Goal: Task Accomplishment & Management: Complete application form

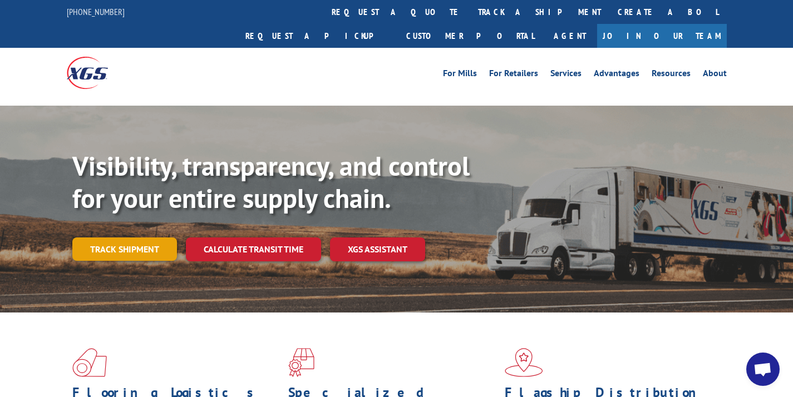
click at [159, 238] on link "Track shipment" at bounding box center [124, 249] width 105 height 23
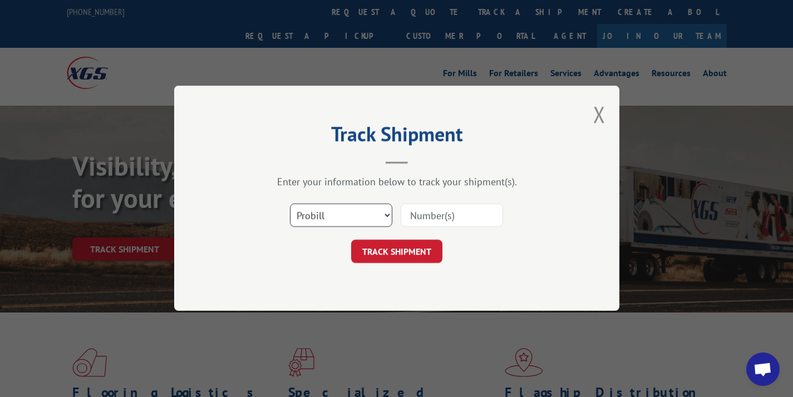
click at [332, 213] on select "Select category... Probill BOL PO" at bounding box center [341, 215] width 102 height 23
select select "bol"
click at [598, 105] on button "Close modal" at bounding box center [599, 115] width 12 height 30
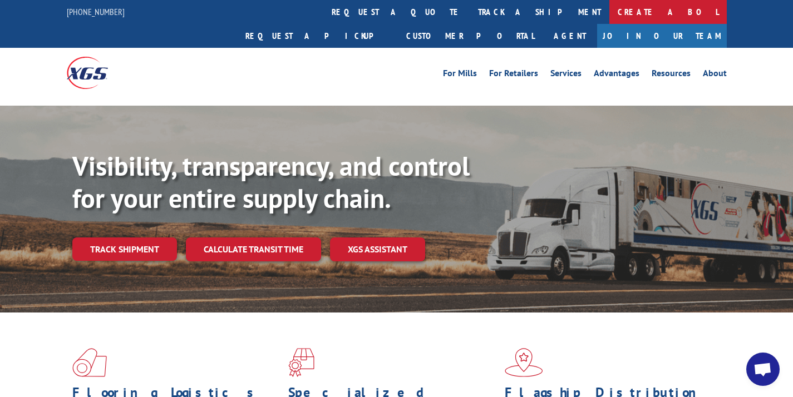
click at [610, 16] on link "Create a BOL" at bounding box center [668, 12] width 117 height 24
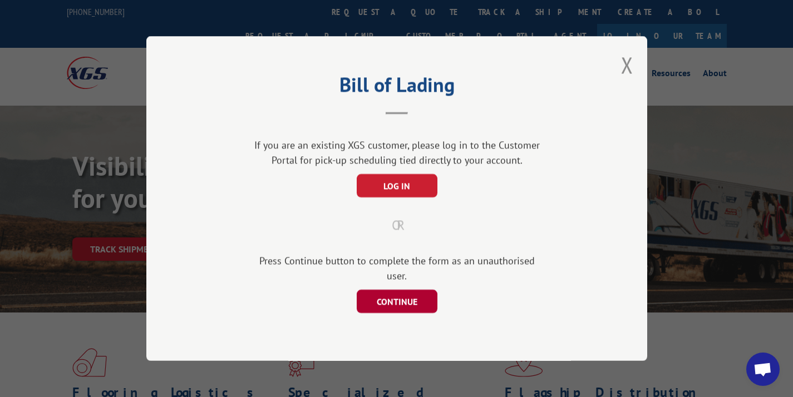
click at [398, 303] on button "CONTINUE" at bounding box center [396, 301] width 81 height 23
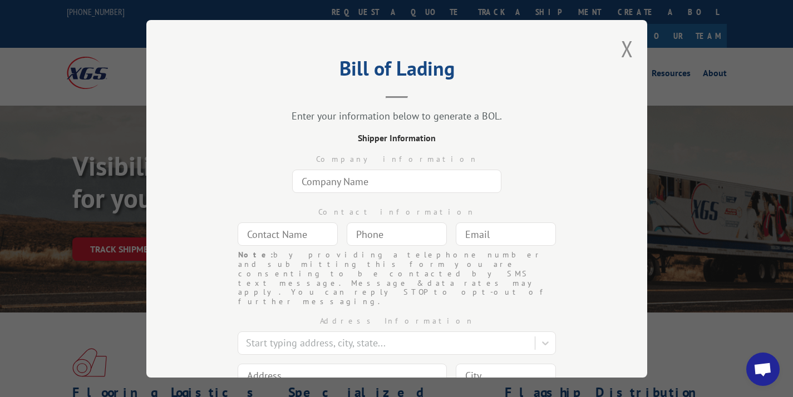
click at [385, 181] on input "text" at bounding box center [396, 181] width 209 height 23
type input "c"
type input "Warehouse Carpets of Luthersville"
click at [299, 232] on input "text" at bounding box center [288, 234] width 100 height 23
type input "Paul Datin"
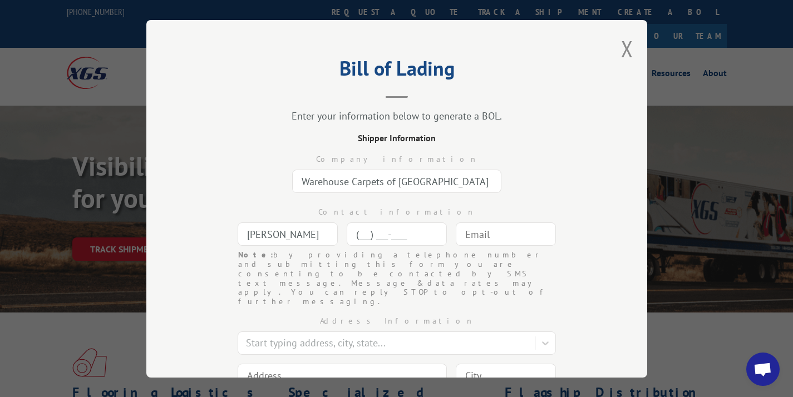
click at [367, 240] on input "(___) ___-____" at bounding box center [397, 234] width 100 height 23
type input "[PHONE_NUMBER]"
click at [466, 240] on input "text" at bounding box center [506, 234] width 100 height 23
type input "pdatin@msn.com"
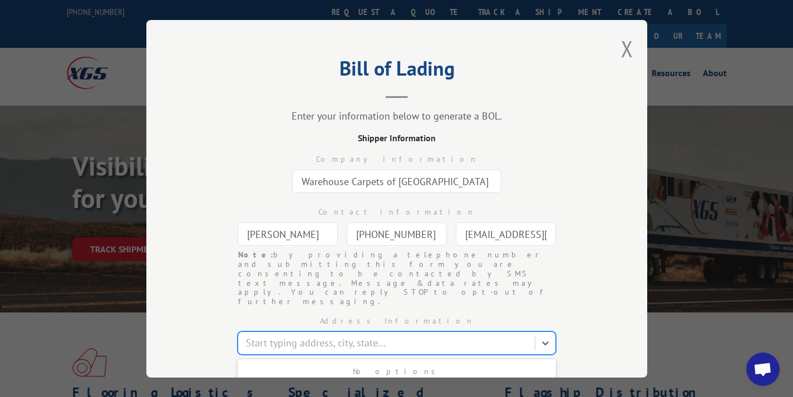
click at [379, 336] on div at bounding box center [387, 343] width 283 height 15
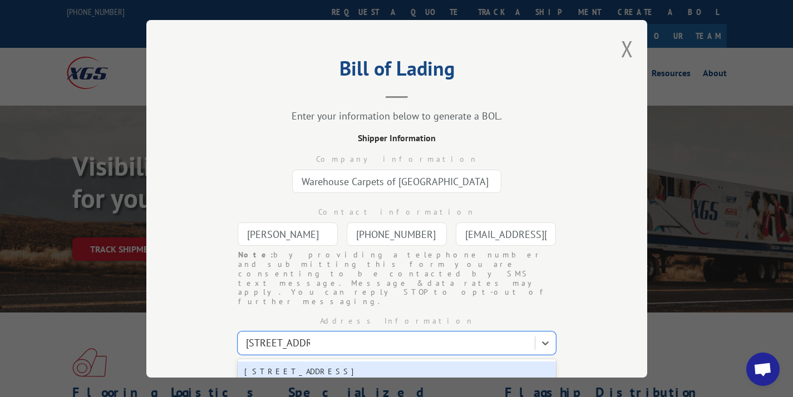
type input "169 N main st"
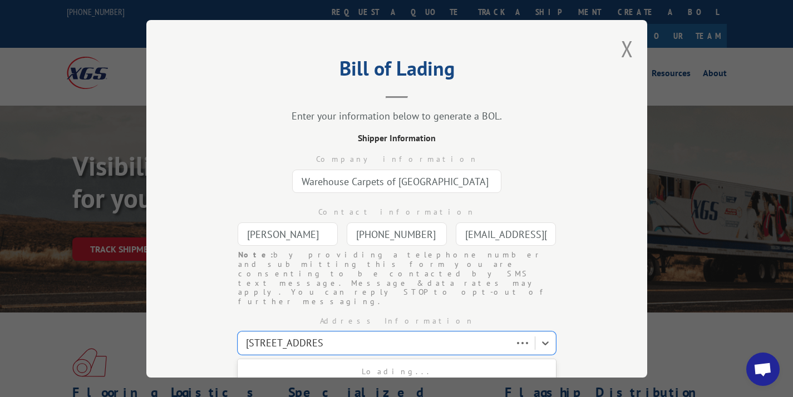
type input "169 n main st luth"
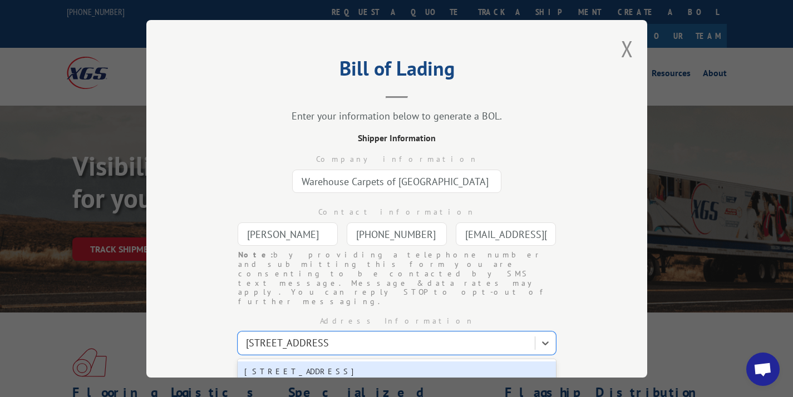
click at [310, 362] on div "169 N Main St, Luthersville, GA, 30251" at bounding box center [397, 372] width 318 height 21
type input "169 N Main St"
type input "Luthersville"
select select "GA"
type input "30251"
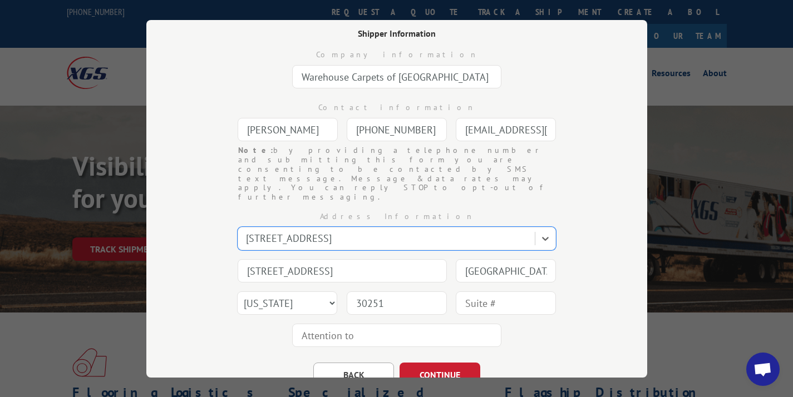
scroll to position [134, 0]
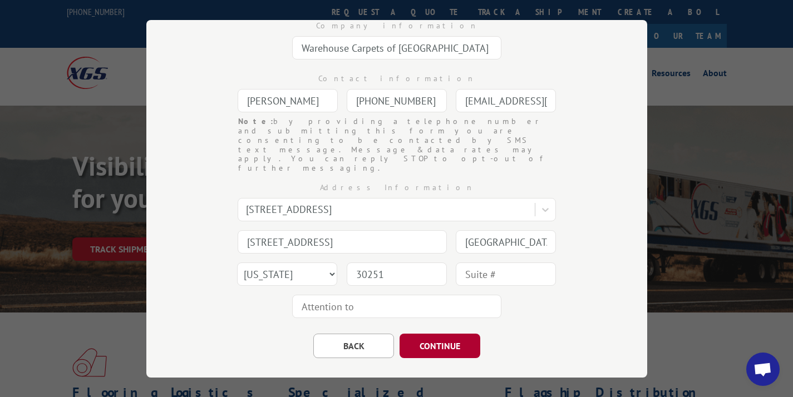
click at [440, 334] on button "CONTINUE" at bounding box center [440, 346] width 81 height 24
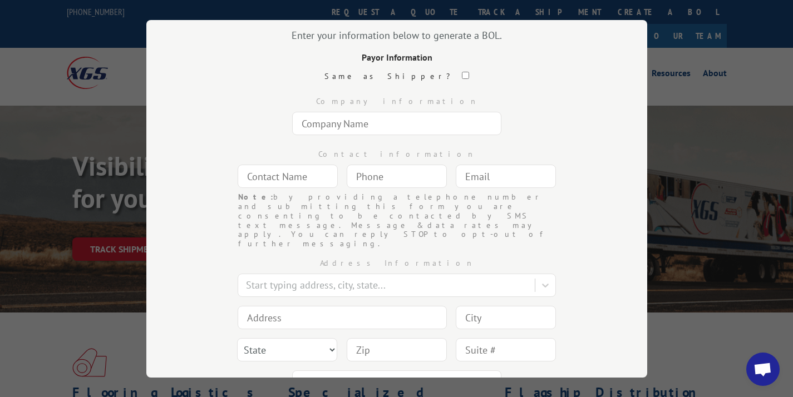
scroll to position [66, 0]
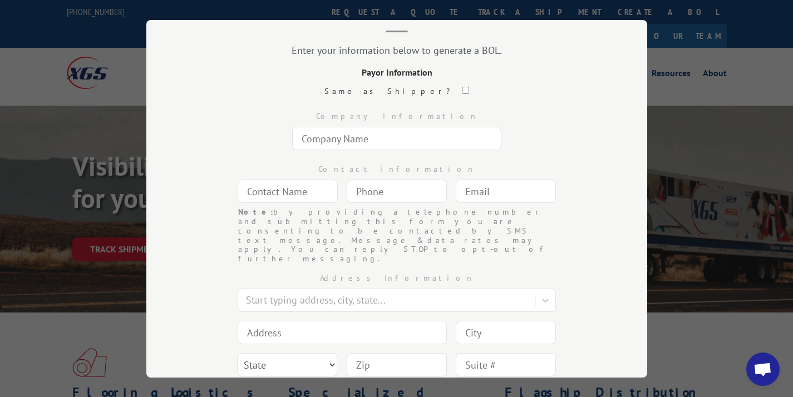
click at [346, 122] on div "Company information" at bounding box center [397, 128] width 390 height 53
click at [336, 135] on input "text" at bounding box center [396, 138] width 209 height 23
type input "[PERSON_NAME] [PERSON_NAME]"
click at [311, 183] on input "text" at bounding box center [288, 191] width 100 height 23
type input "[PERSON_NAME]"
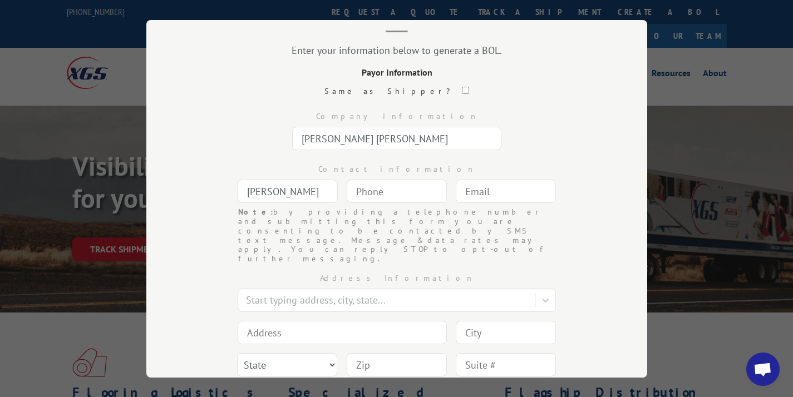
type input "The Bronx"
type input "2321 Cambreleng Ave Apt 5"
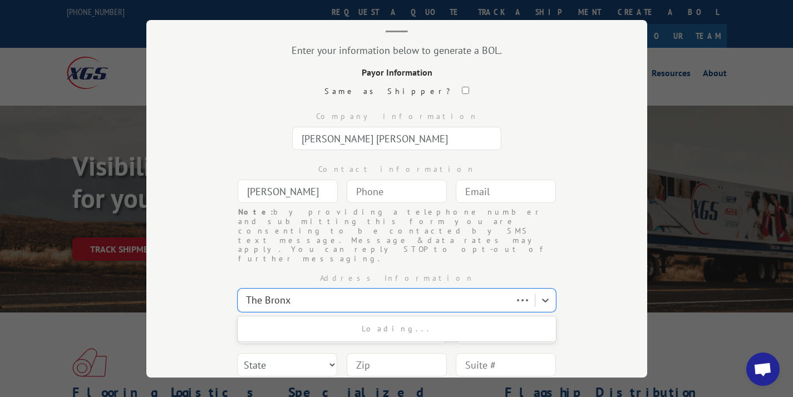
type input "The Bronx"
select select "NY"
type input "10458-8361"
type input "(___) ___-____"
click at [425, 185] on input "(___) ___-____" at bounding box center [397, 191] width 100 height 23
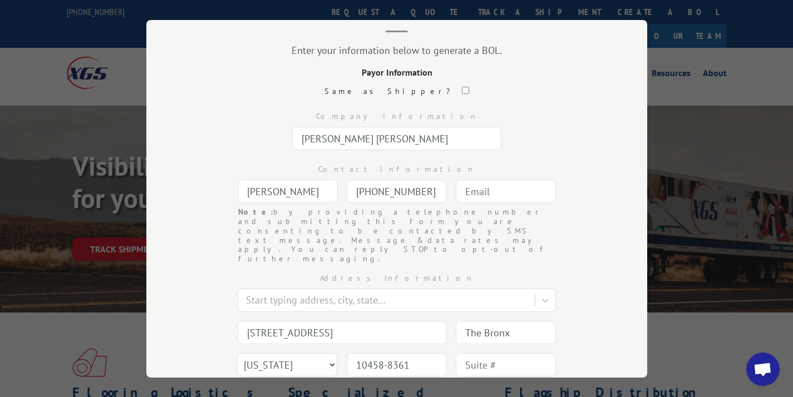
type input "[PHONE_NUMBER]"
click at [530, 192] on input "text" at bounding box center [506, 191] width 100 height 23
type input "[EMAIL_ADDRESS][DOMAIN_NAME]"
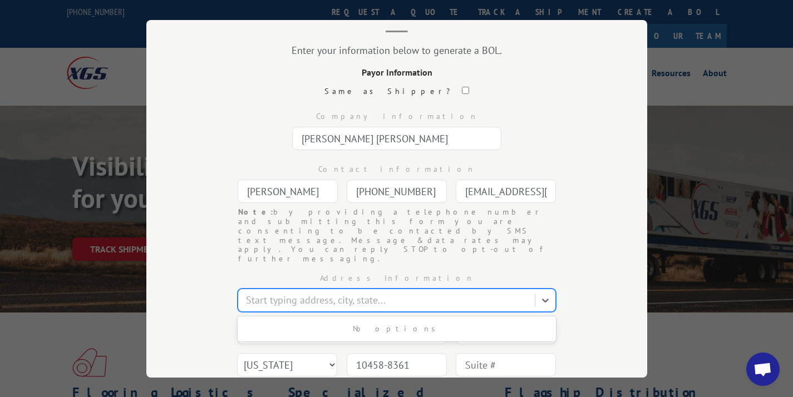
click at [434, 293] on div at bounding box center [387, 300] width 283 height 15
type input "[STREET_ADDRESS]"
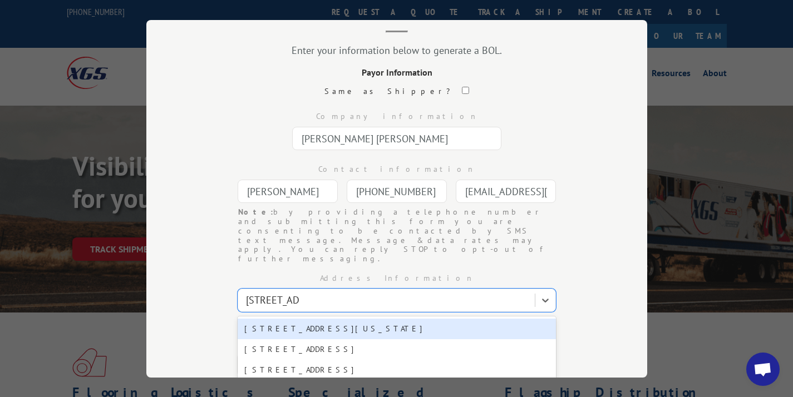
click at [397, 319] on div "[STREET_ADDRESS][US_STATE]" at bounding box center [397, 329] width 318 height 21
type input "[STREET_ADDRESS]"
type input "[US_STATE]"
type input "10001"
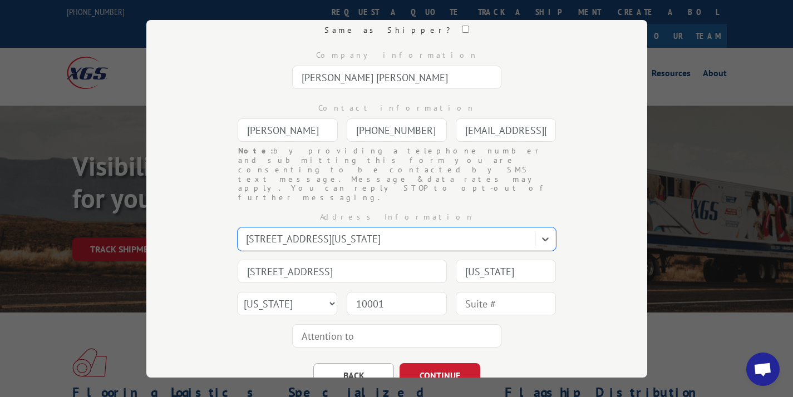
scroll to position [158, 0]
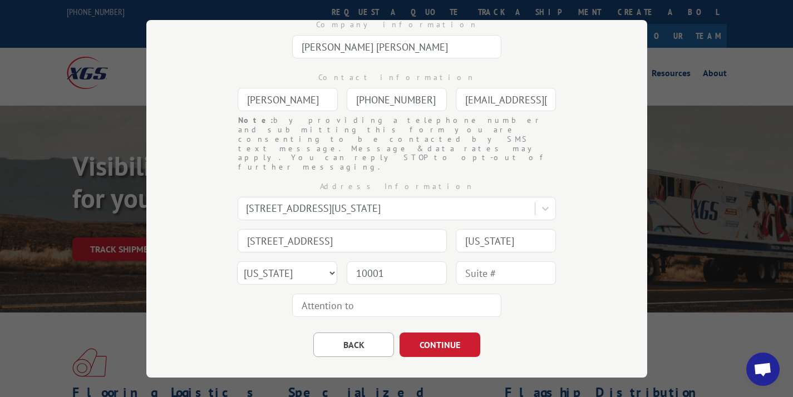
click at [500, 262] on input "text" at bounding box center [506, 273] width 100 height 23
type input "Fl 14"
click at [523, 326] on div "BACK CONTINUE" at bounding box center [397, 340] width 390 height 36
click at [468, 333] on button "CONTINUE" at bounding box center [440, 345] width 81 height 24
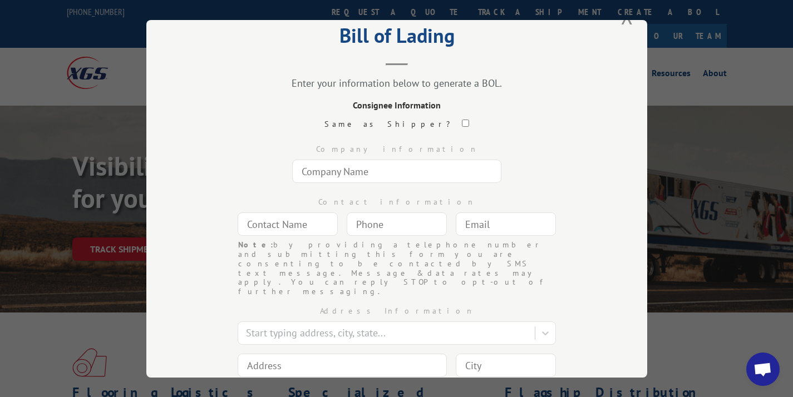
scroll to position [29, 0]
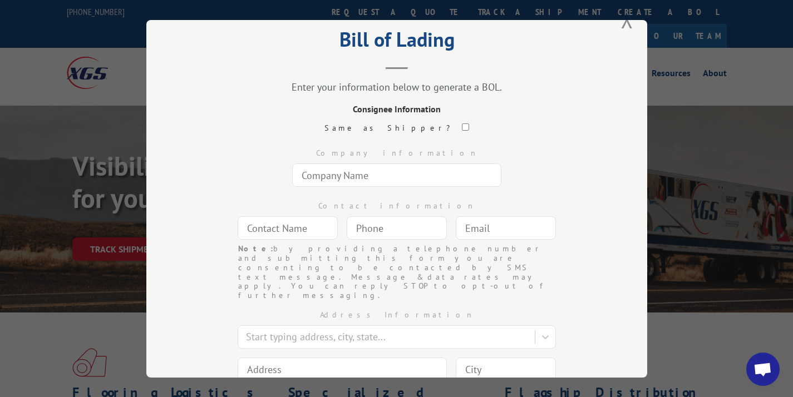
click at [384, 182] on input "text" at bounding box center [396, 175] width 209 height 23
type input "Paragon Designer Services"
click at [273, 231] on input "text" at bounding box center [288, 228] width 100 height 23
type input "Paragon"
click at [380, 226] on input "(___) ___-____" at bounding box center [397, 228] width 100 height 23
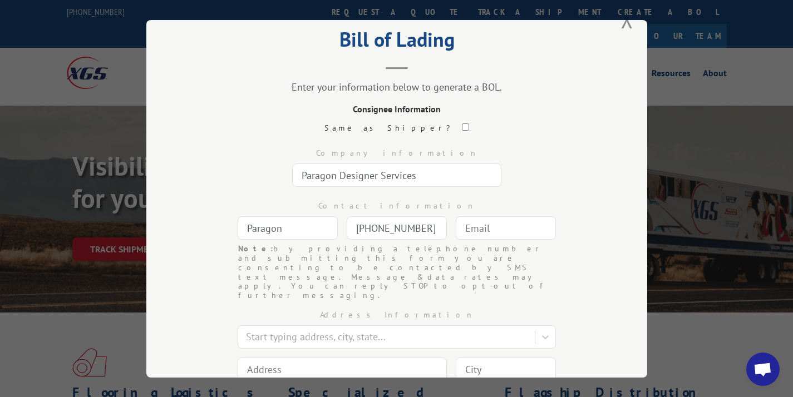
type input "(678) 585-4436"
click at [505, 224] on input "text" at bounding box center [506, 228] width 100 height 23
type input "[EMAIL_ADDRESS][DOMAIN_NAME]"
click at [318, 330] on div at bounding box center [387, 337] width 283 height 15
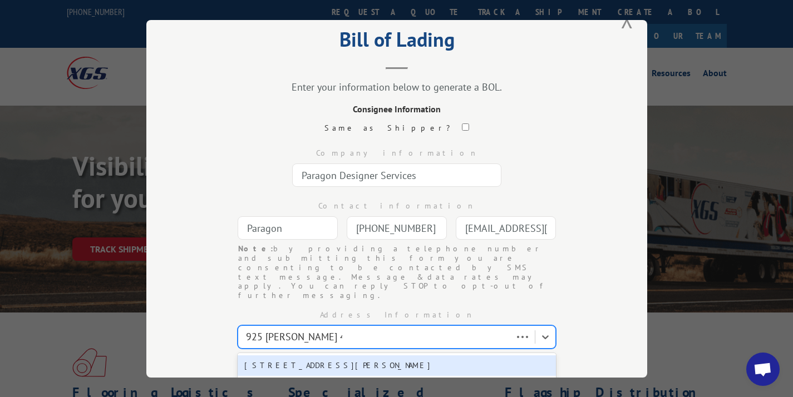
type input "925 mcfarland 400 blv"
click at [351, 356] on div "925 McFarland 400 Blvd, Alpharetta, GA, 30004" at bounding box center [397, 366] width 318 height 21
type input "925 McFarland 400 Blvd"
type input "Alpharetta"
select select "GA"
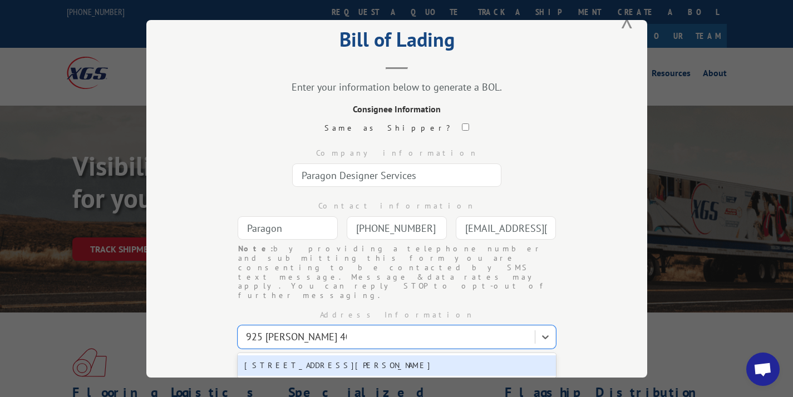
type input "30004"
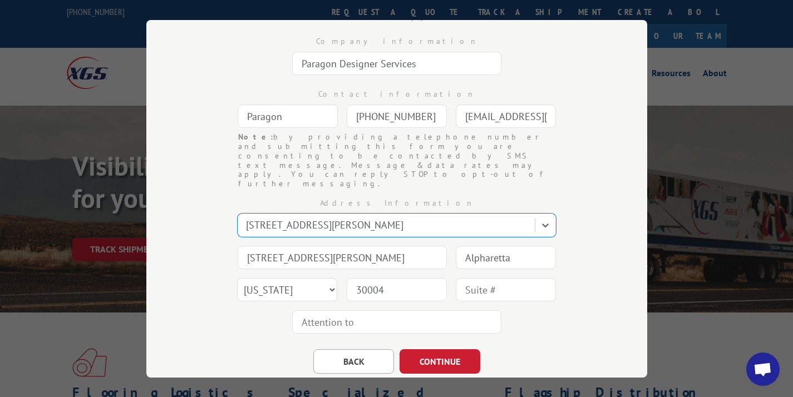
scroll to position [143, 0]
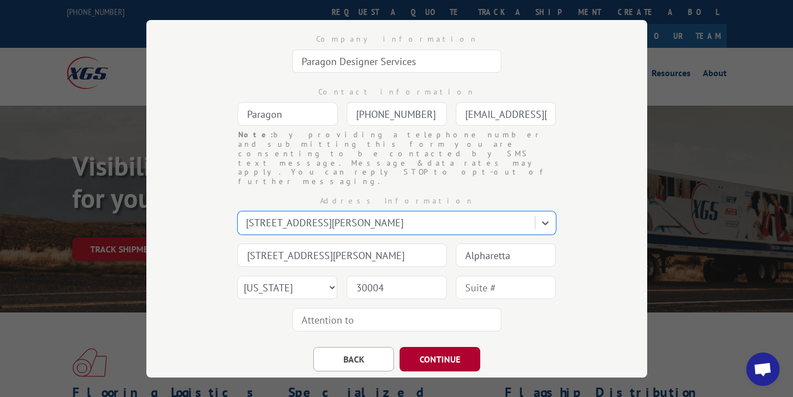
click at [451, 347] on button "CONTINUE" at bounding box center [440, 359] width 81 height 24
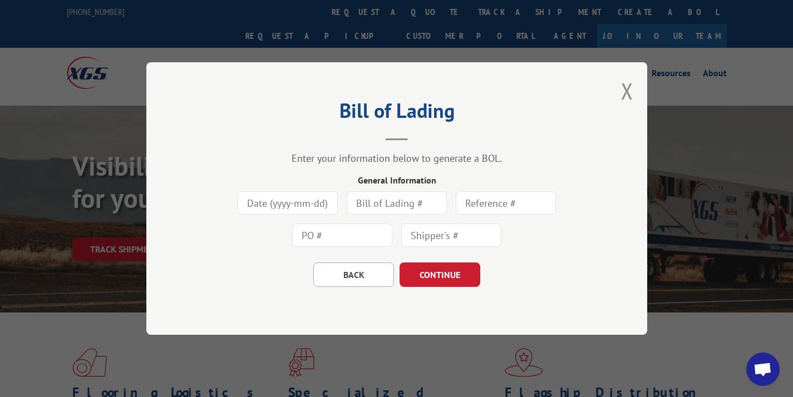
scroll to position [0, 0]
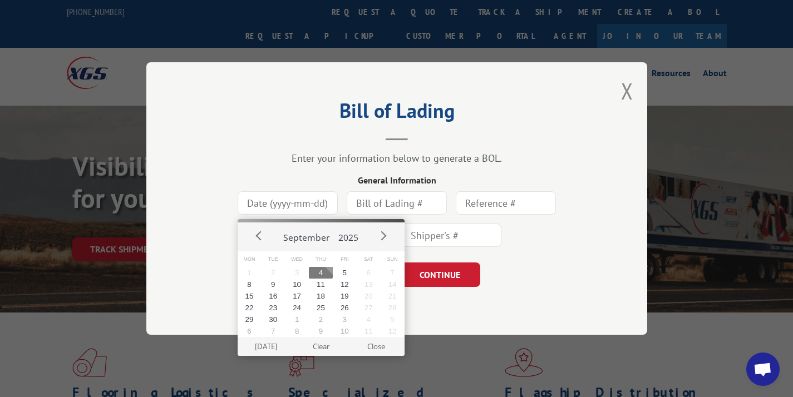
click at [308, 196] on input at bounding box center [288, 202] width 100 height 23
type input "+166729-01"
click at [392, 207] on input "text" at bounding box center [397, 202] width 100 height 23
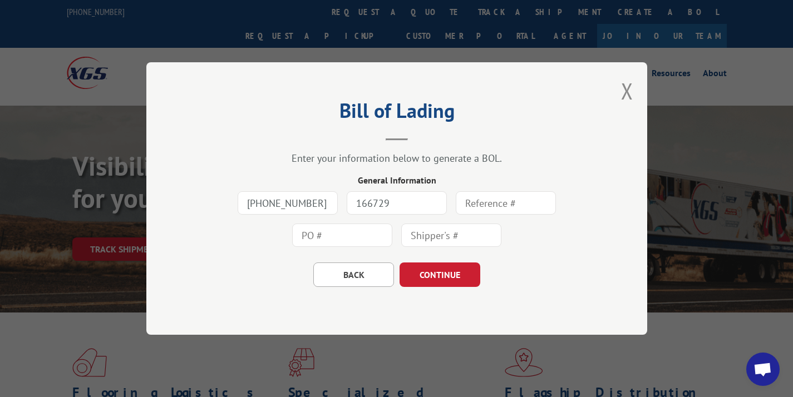
type input "166729"
click at [484, 199] on input "text" at bounding box center [506, 202] width 100 height 23
type input "166729"
click at [377, 231] on input "text" at bounding box center [342, 235] width 100 height 23
type input "166729"
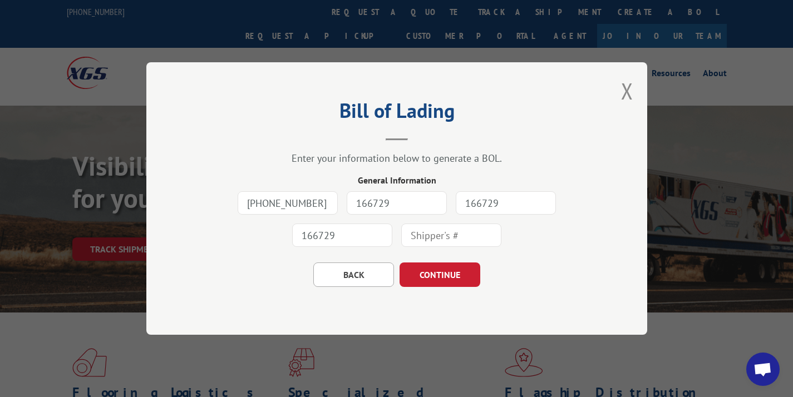
click at [426, 236] on input "text" at bounding box center [451, 235] width 100 height 23
type input "166729"
click at [445, 264] on button "CONTINUE" at bounding box center [440, 275] width 81 height 24
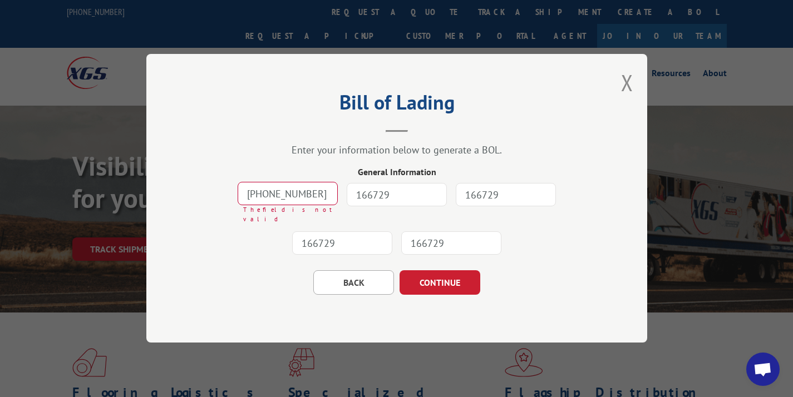
drag, startPoint x: 309, startPoint y: 197, endPoint x: 121, endPoint y: 193, distance: 188.2
click at [121, 193] on div "Bill of Lading Enter your information below to generate a BOL. General Informat…" at bounding box center [396, 198] width 793 height 397
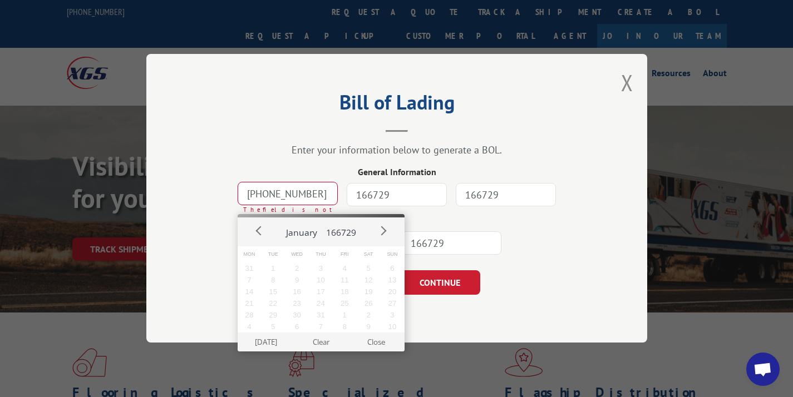
click at [547, 280] on div "BACK CONTINUE" at bounding box center [397, 278] width 390 height 36
click at [292, 198] on input "+166729-01" at bounding box center [288, 194] width 100 height 23
type input "+166728-12"
click at [317, 343] on button "Clear" at bounding box center [320, 342] width 55 height 19
click at [276, 199] on input at bounding box center [288, 194] width 100 height 23
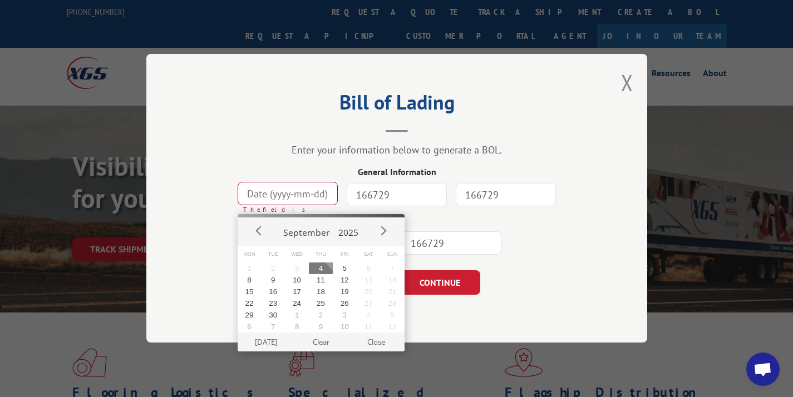
click at [316, 266] on button "4" at bounding box center [321, 269] width 24 height 12
type input "[DATE]"
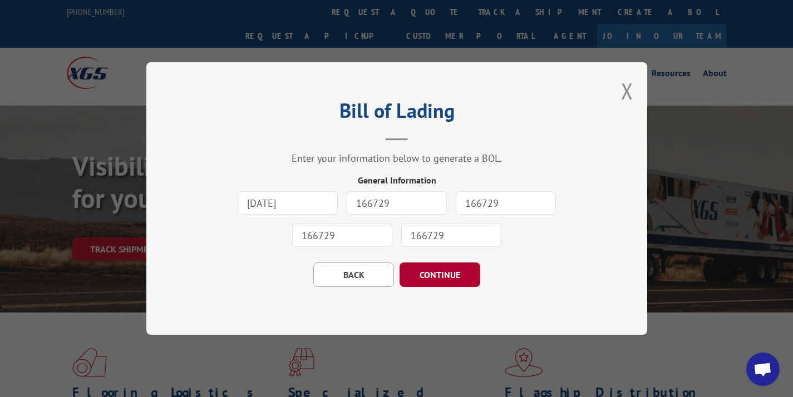
click at [421, 278] on button "CONTINUE" at bounding box center [440, 275] width 81 height 24
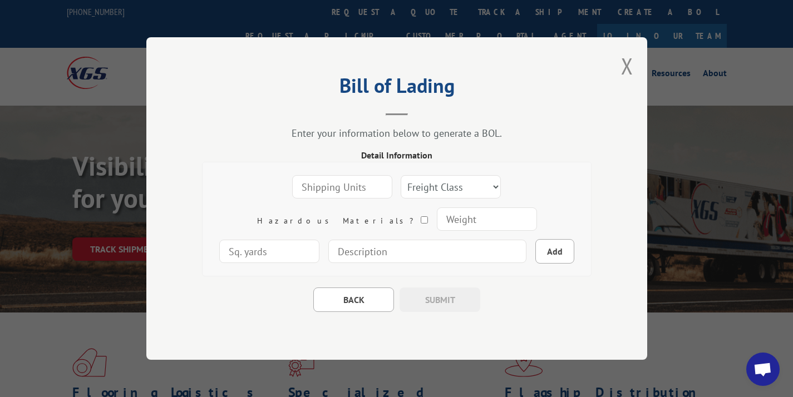
click at [316, 180] on input "number" at bounding box center [342, 186] width 100 height 23
type input "1"
click at [401, 183] on select "Freight Class 50 55 60 65 70 77 85 92 100 110 125 150 175 200 250 300 400 500 C…" at bounding box center [451, 186] width 100 height 23
select select "100"
click at [436, 214] on input "number" at bounding box center [486, 219] width 100 height 23
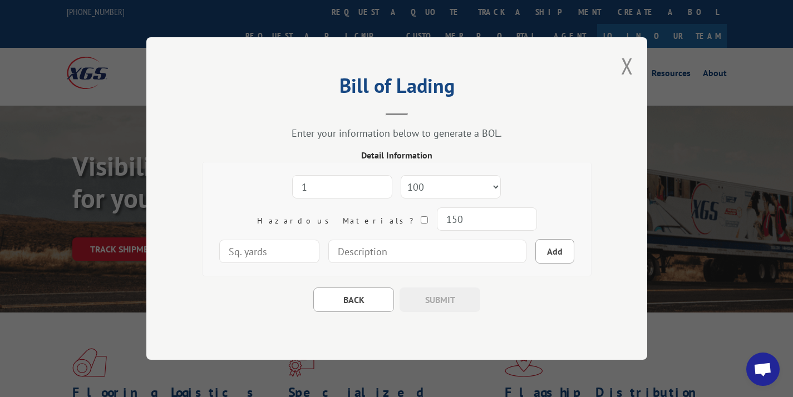
type input "150"
click at [392, 254] on input at bounding box center [427, 251] width 198 height 23
type input "1 carpet roll- 15' x 12" diameter"
click at [535, 248] on button "Add" at bounding box center [554, 251] width 39 height 24
select select
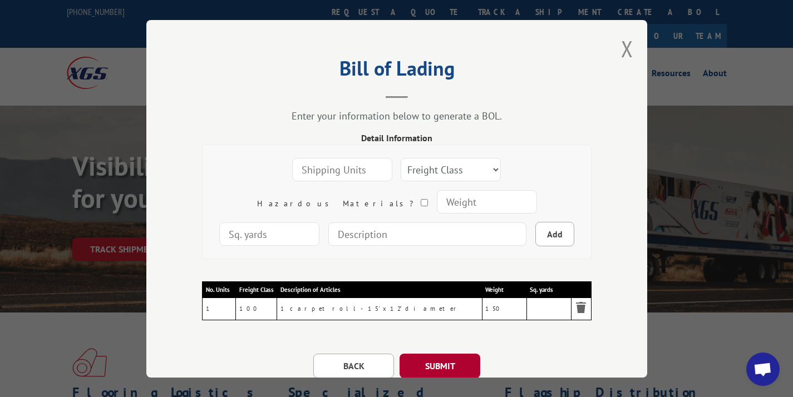
click at [423, 361] on button "SUBMIT" at bounding box center [440, 366] width 81 height 24
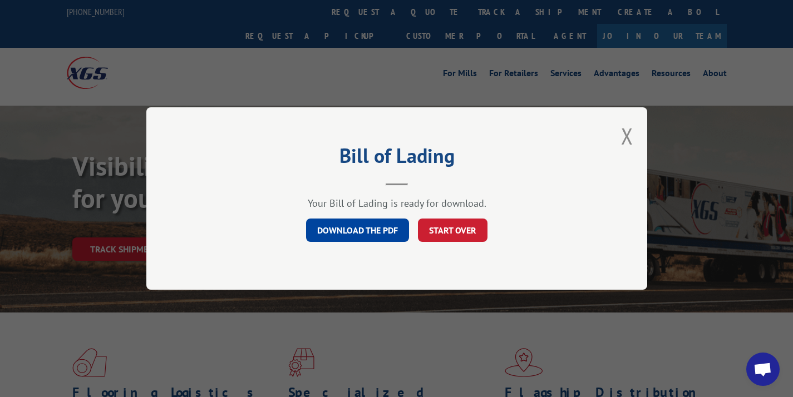
click at [393, 234] on link "DOWNLOAD THE PDF" at bounding box center [357, 230] width 103 height 23
click at [435, 235] on button "START OVER" at bounding box center [453, 230] width 70 height 23
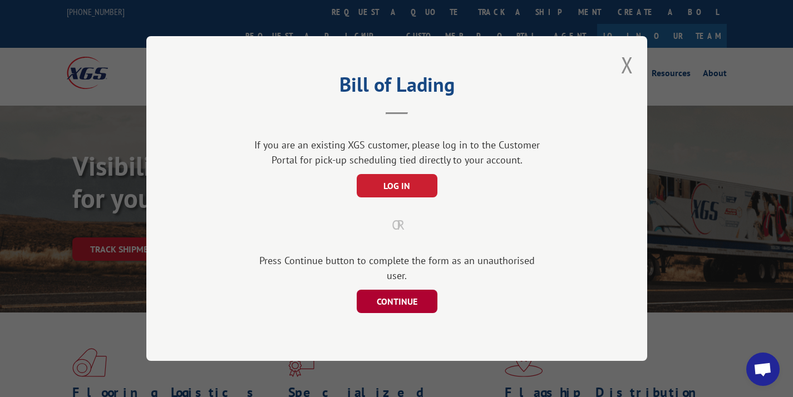
click at [390, 295] on button "CONTINUE" at bounding box center [396, 301] width 81 height 23
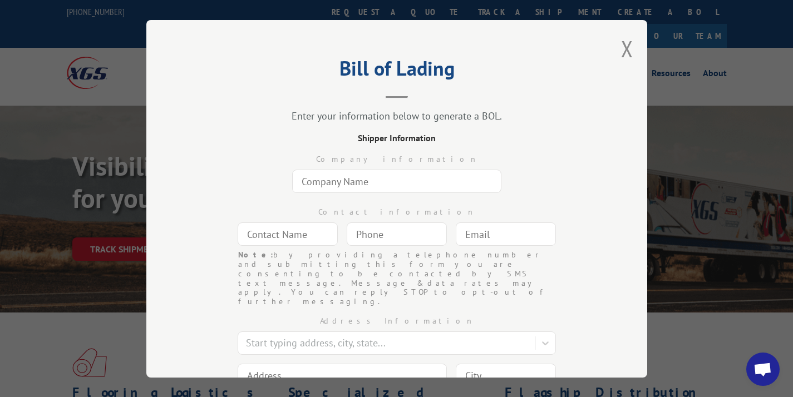
click at [379, 179] on input "text" at bounding box center [396, 181] width 209 height 23
type input "Underfoot Designs"
click at [301, 241] on input "text" at bounding box center [288, 234] width 100 height 23
type input "n"
type input "Nondas Harmon"
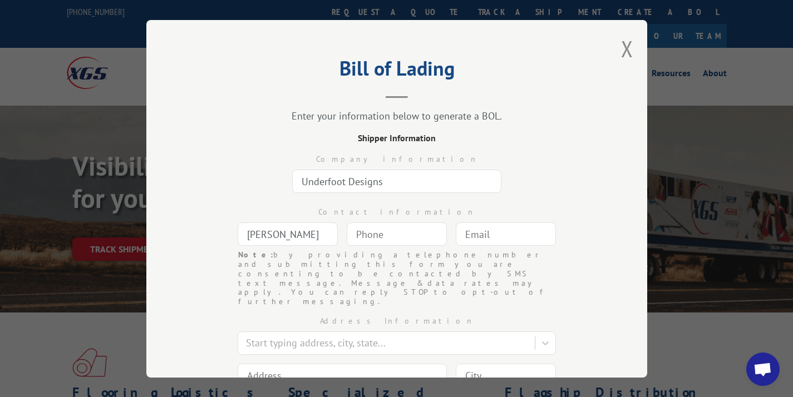
click at [363, 250] on div "Note: by providing a telephone number and submitting this form you are consenti…" at bounding box center [396, 278] width 317 height 56
click at [379, 235] on input "(___) ___-____" at bounding box center [397, 234] width 100 height 23
type input "(770) 220-2720"
click at [517, 237] on input "text" at bounding box center [506, 234] width 100 height 23
type input "n"
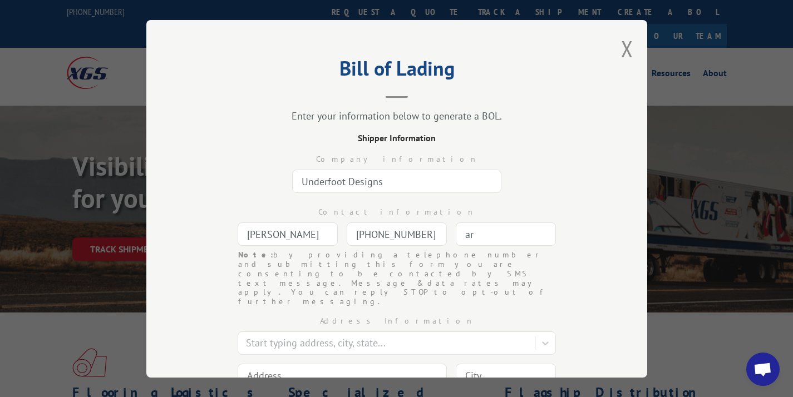
type input "ar@underfootdesign.net"
click at [365, 336] on div at bounding box center [387, 343] width 283 height 15
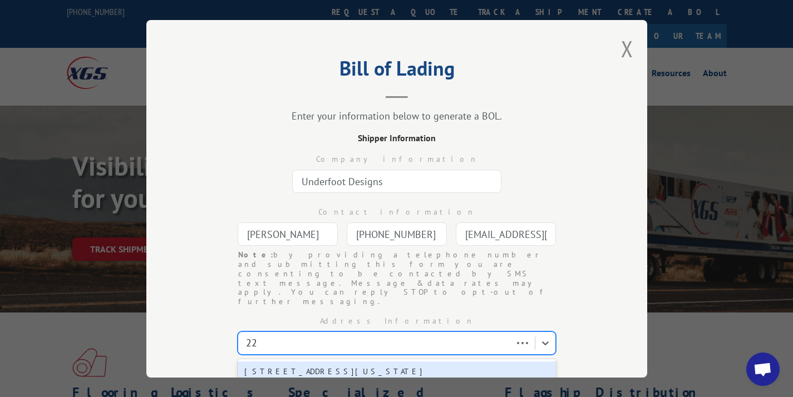
type input "2"
type input "4496 elm"
click at [348, 362] on div "4496 Elmdale Dr, Tucker, GA, 30084" at bounding box center [397, 372] width 318 height 21
type input "4496 Elmdale Dr"
type input "Tucker"
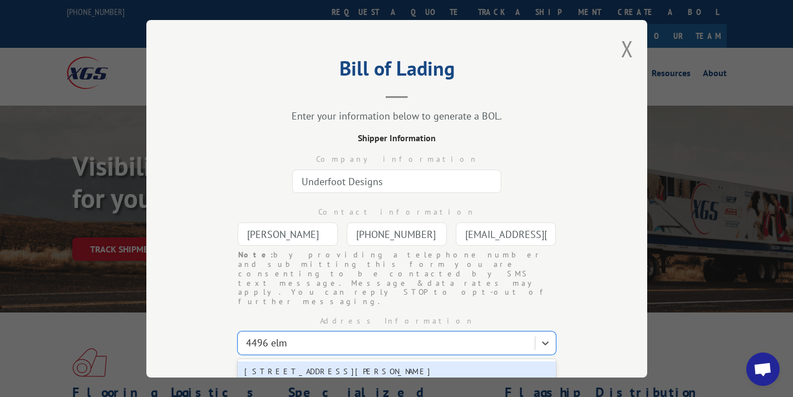
select select "GA"
type input "30084"
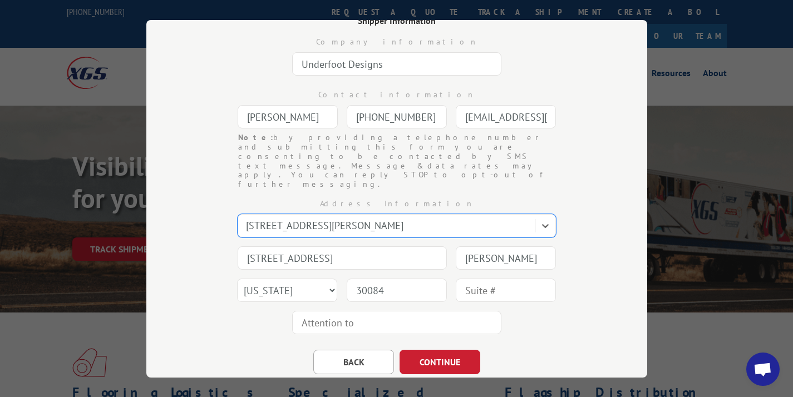
scroll to position [135, 0]
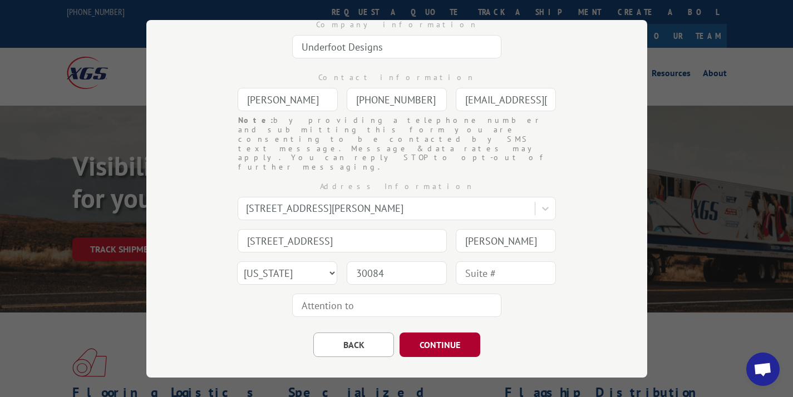
click at [447, 333] on button "CONTINUE" at bounding box center [440, 345] width 81 height 24
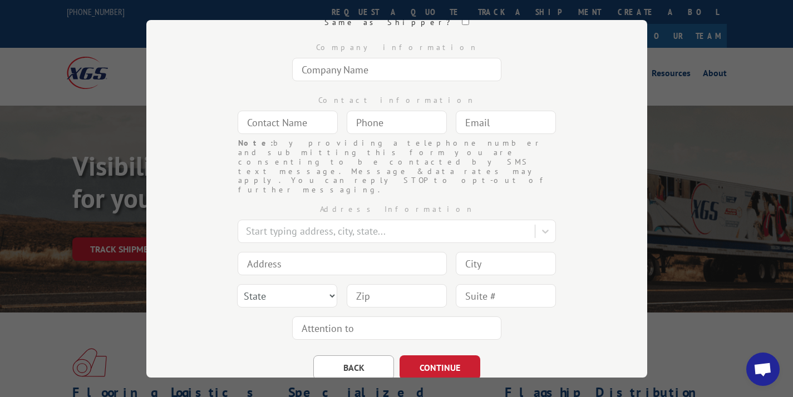
scroll to position [90, 0]
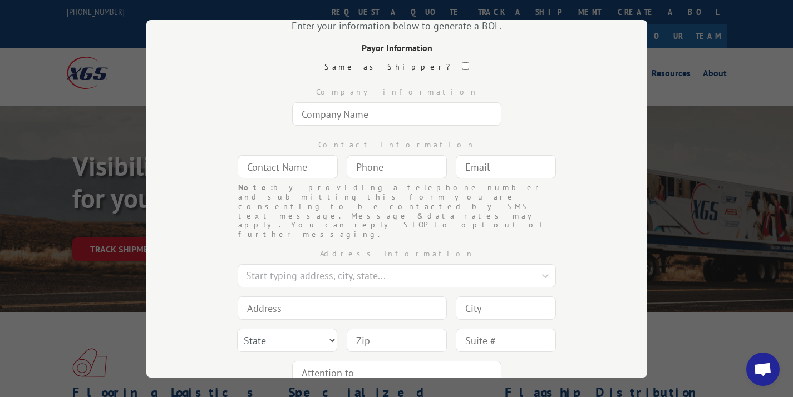
click at [365, 117] on input "text" at bounding box center [396, 113] width 209 height 23
type input "[PERSON_NAME] [PERSON_NAME]"
click at [291, 154] on div at bounding box center [288, 167] width 100 height 26
click at [283, 166] on input "text" at bounding box center [288, 166] width 100 height 23
type input "d"
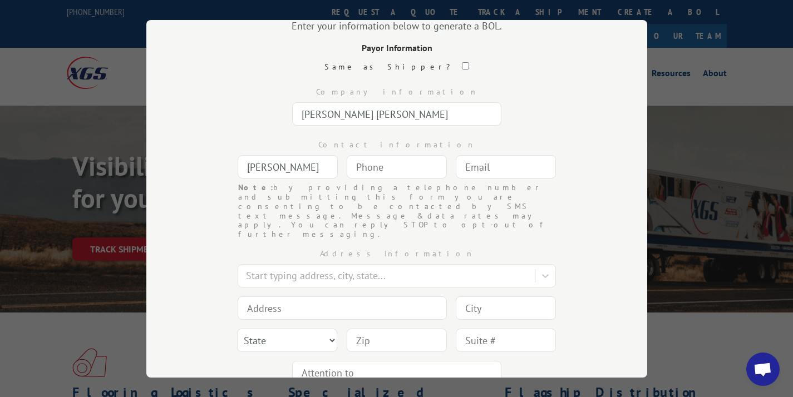
type input "[PERSON_NAME]"
click at [405, 163] on input "(___) ___-____" at bounding box center [397, 166] width 100 height 23
type input "[PHONE_NUMBER]"
click at [497, 176] on input "text" at bounding box center [506, 166] width 100 height 23
type input "c"
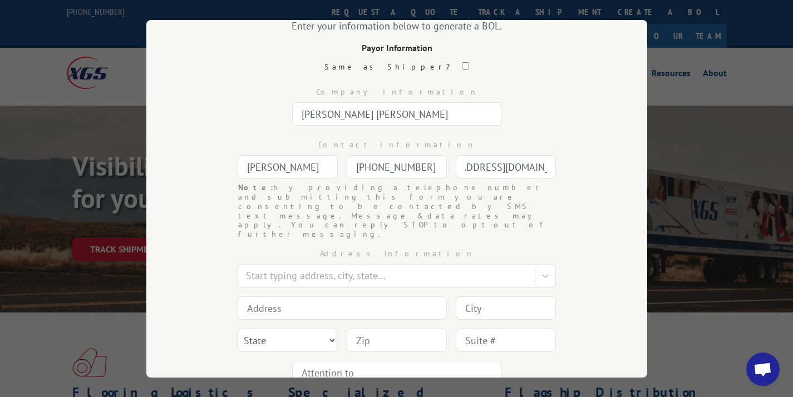
scroll to position [0, 47]
type input "[EMAIL_ADDRESS][DOMAIN_NAME]"
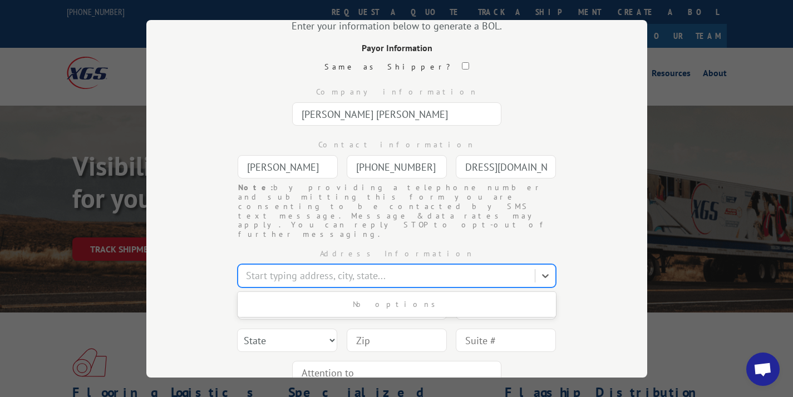
click at [389, 268] on div at bounding box center [387, 275] width 283 height 15
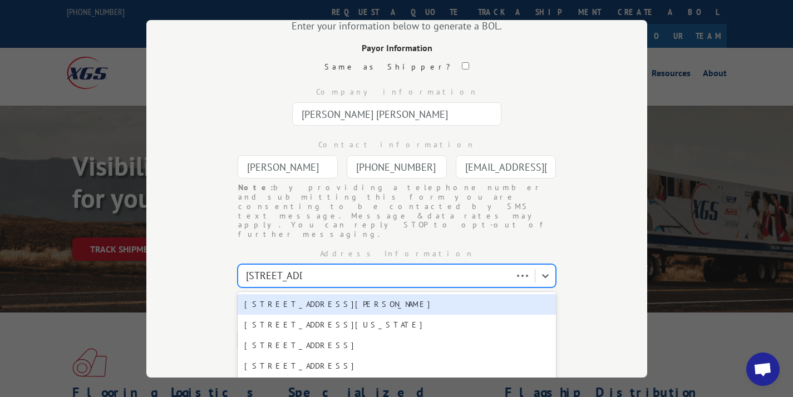
type input "[STREET_ADDRESS]"
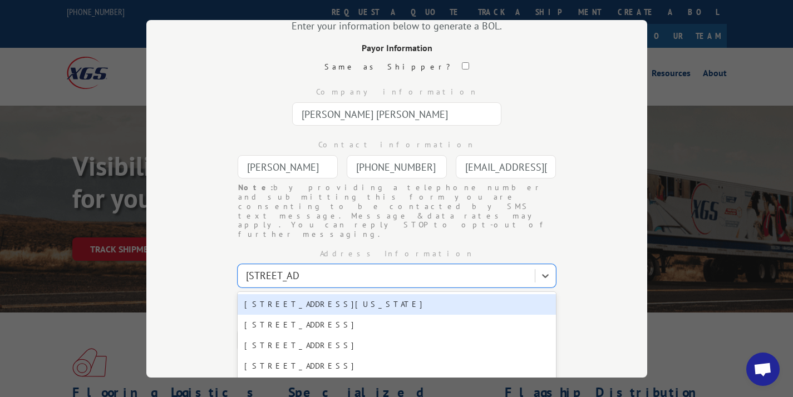
click at [362, 294] on div "[STREET_ADDRESS][US_STATE]" at bounding box center [397, 304] width 318 height 21
type input "[STREET_ADDRESS]"
type input "[US_STATE]"
select select "NY"
type input "10001"
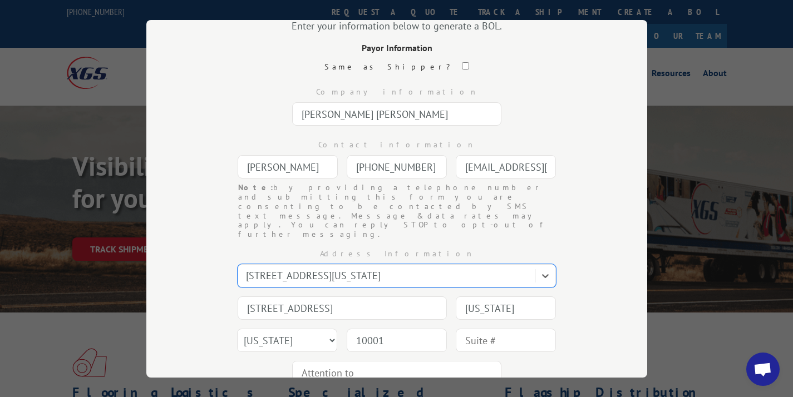
scroll to position [125, 0]
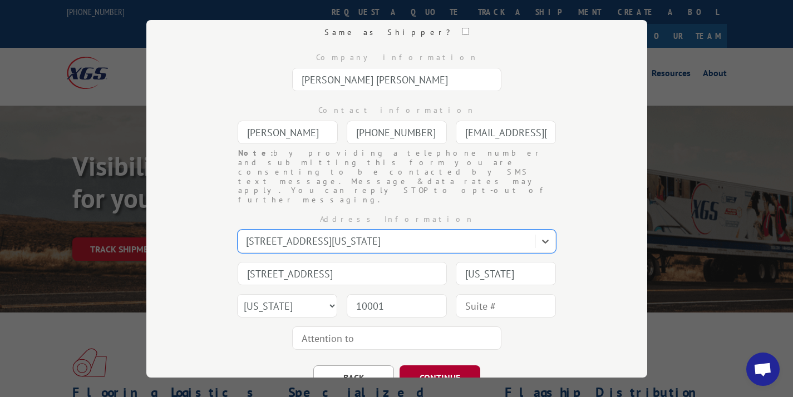
click at [448, 366] on button "CONTINUE" at bounding box center [440, 378] width 81 height 24
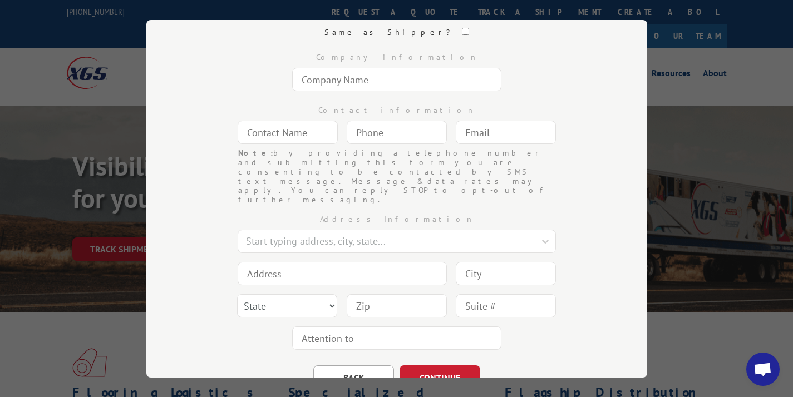
click at [364, 73] on input "text" at bounding box center [396, 79] width 209 height 23
type input "The Design Vault"
click at [281, 131] on input "text" at bounding box center [288, 132] width 100 height 23
type input "N/A"
click at [387, 136] on input "(___) ___-____" at bounding box center [397, 132] width 100 height 23
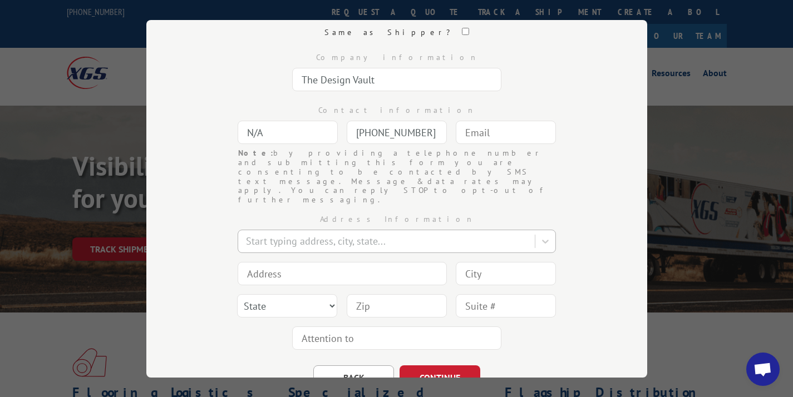
type input "(843) 949-2955"
click at [288, 234] on div at bounding box center [387, 241] width 283 height 15
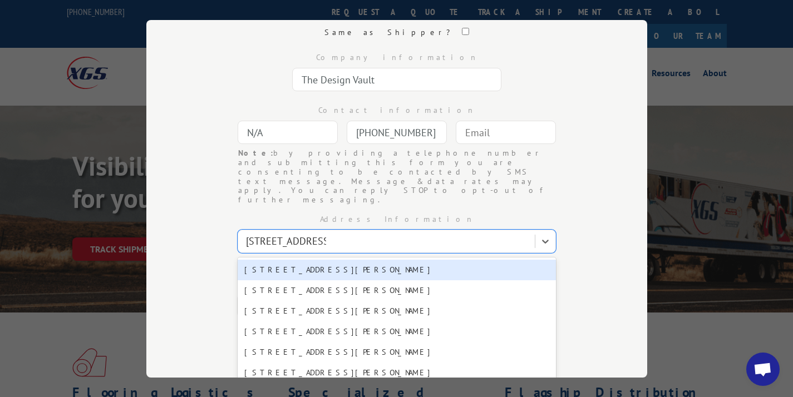
type input "23 scott way bluffton"
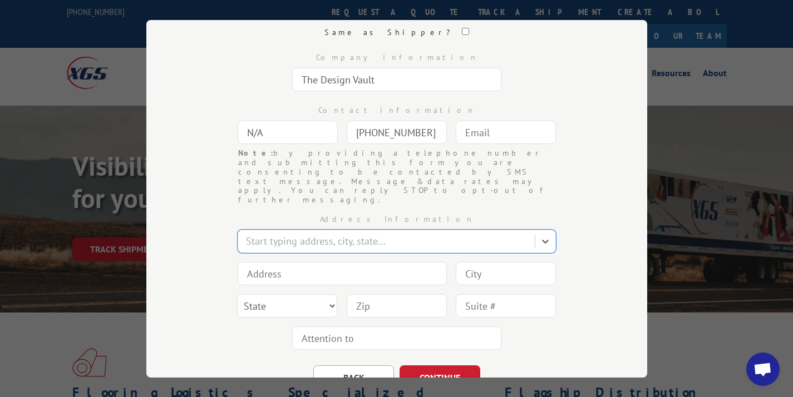
drag, startPoint x: 359, startPoint y: 213, endPoint x: 131, endPoint y: 193, distance: 228.6
click at [131, 193] on div "Bill of Lading Enter your information below to generate a BOL. Consignee Inform…" at bounding box center [396, 198] width 793 height 397
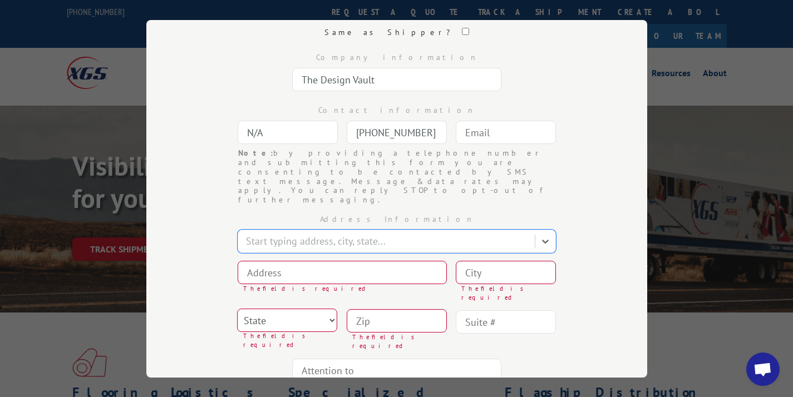
click at [295, 261] on input at bounding box center [342, 272] width 209 height 23
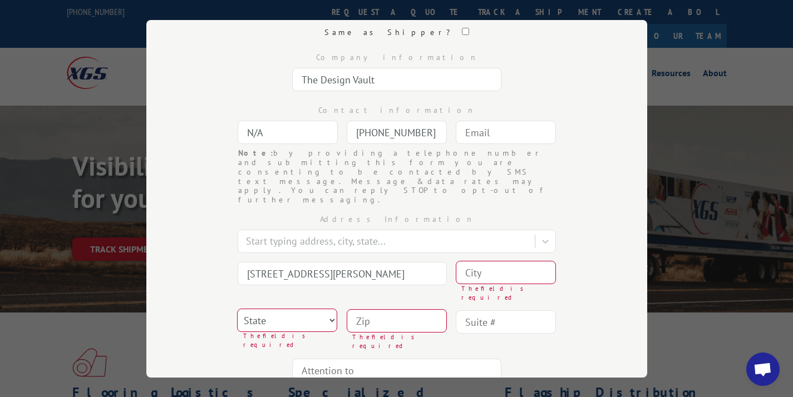
type input "23 Scott Way"
click at [479, 261] on input at bounding box center [506, 272] width 100 height 23
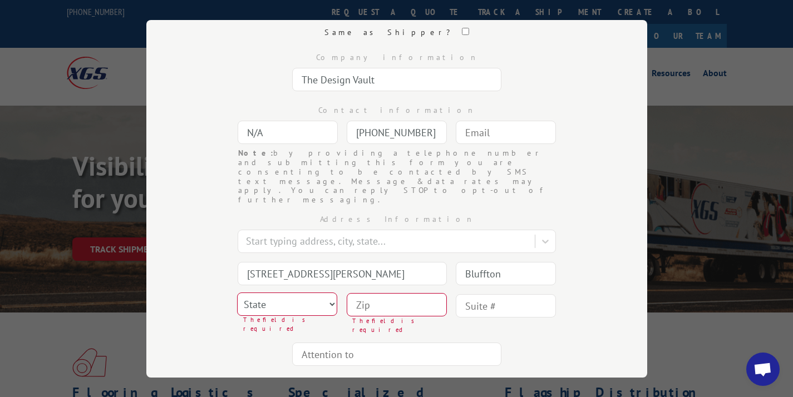
type input "Bluffton"
click at [299, 293] on select "State [US_STATE] [US_STATE] [US_STATE] [US_STATE] [US_STATE] [US_STATE] [US_STA…" at bounding box center [287, 304] width 100 height 23
select select "SC"
click at [362, 293] on input at bounding box center [397, 304] width 100 height 23
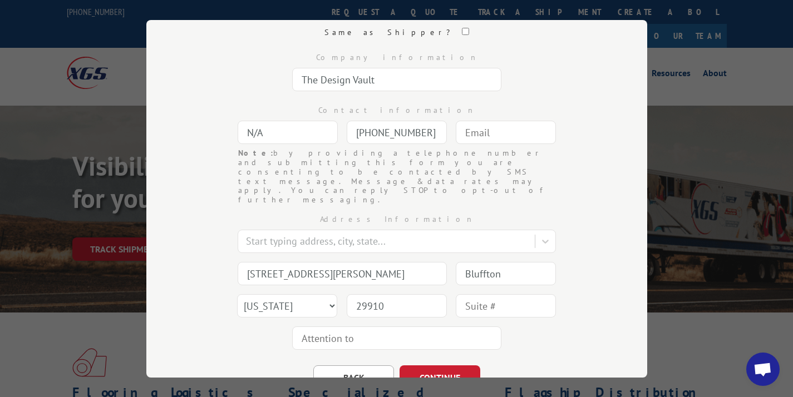
type input "29910"
click at [476, 294] on input "text" at bounding box center [506, 305] width 100 height 23
click at [526, 355] on div "BACK CONTINUE" at bounding box center [397, 373] width 390 height 36
click at [460, 366] on button "CONTINUE" at bounding box center [440, 378] width 81 height 24
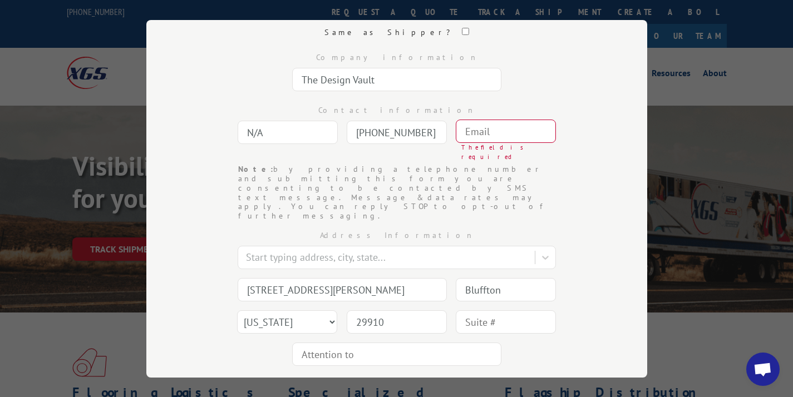
click at [494, 130] on input "text" at bounding box center [506, 131] width 100 height 23
type input "[EMAIL_ADDRESS][DOMAIN_NAME]"
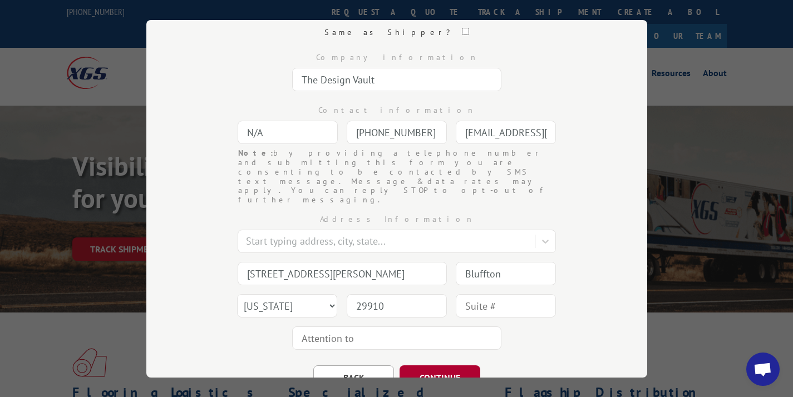
click at [446, 366] on button "CONTINUE" at bounding box center [440, 378] width 81 height 24
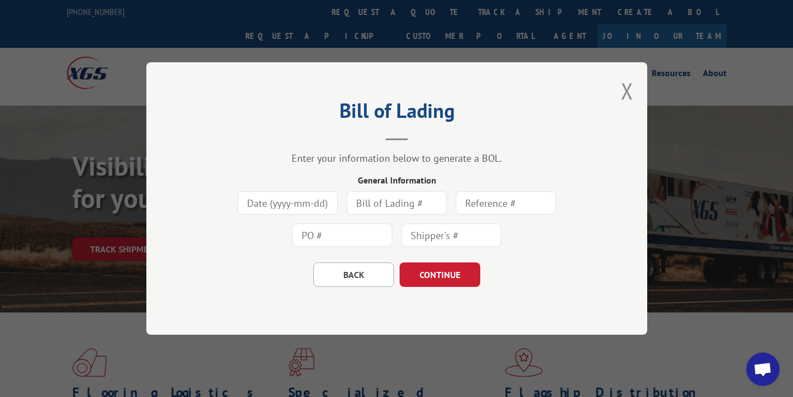
click at [279, 208] on input at bounding box center [288, 202] width 100 height 23
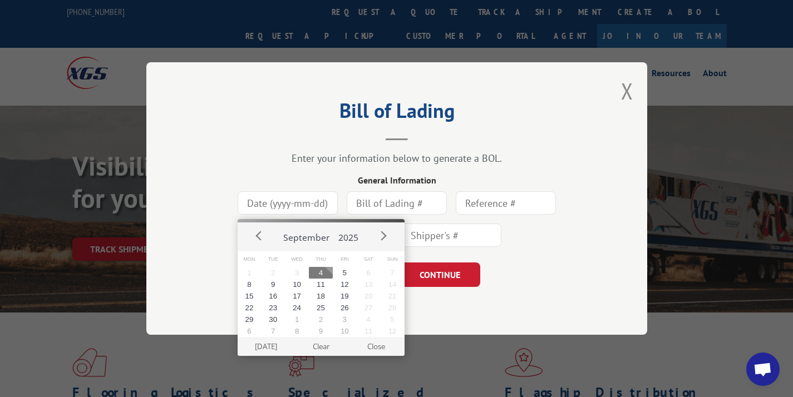
click at [316, 271] on button "4" at bounding box center [321, 273] width 24 height 12
type input "[DATE]"
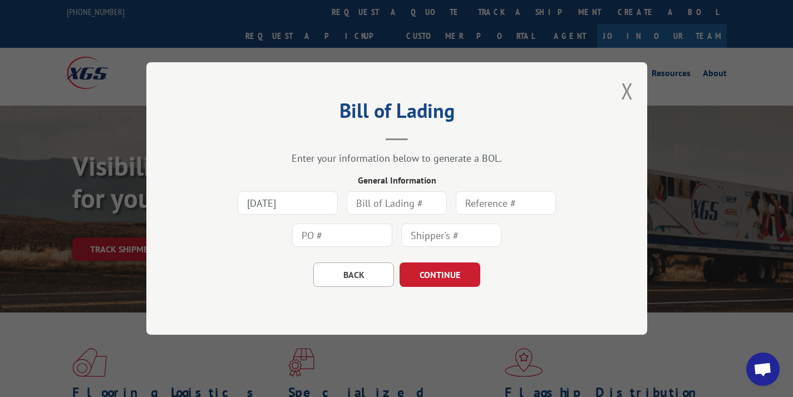
click at [375, 207] on input "text" at bounding box center [397, 202] width 100 height 23
type input "164727"
click at [516, 202] on input "text" at bounding box center [506, 202] width 100 height 23
type input "164727"
click at [312, 240] on input "text" at bounding box center [342, 235] width 100 height 23
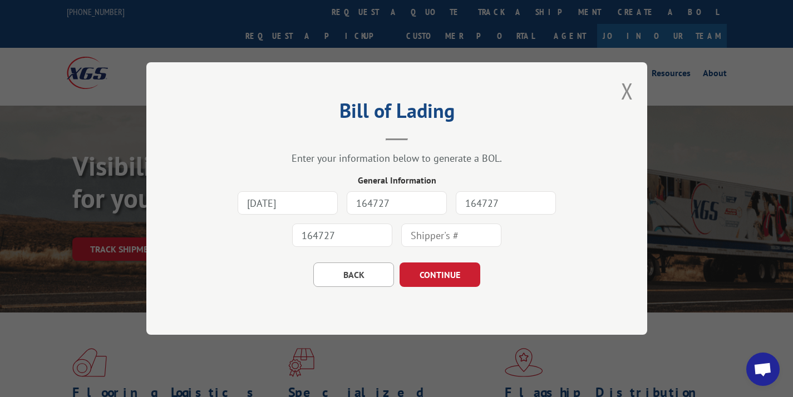
type input "164727"
click at [428, 247] on div at bounding box center [451, 236] width 100 height 26
click at [417, 228] on input "text" at bounding box center [451, 235] width 100 height 23
type input "164727"
click at [424, 263] on button "CONTINUE" at bounding box center [440, 275] width 81 height 24
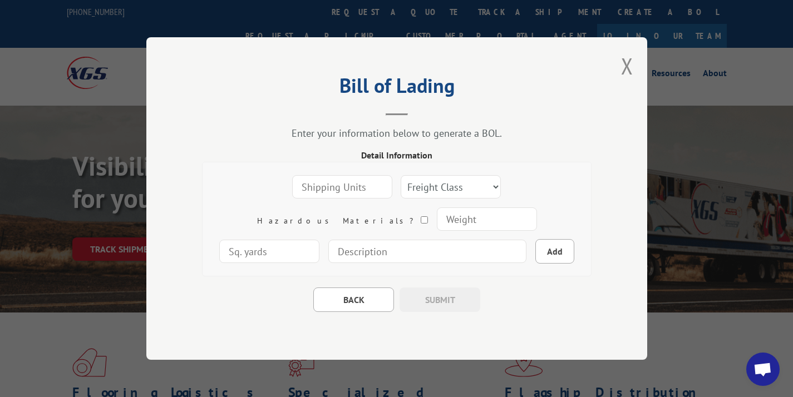
click at [304, 191] on input "number" at bounding box center [342, 186] width 100 height 23
type input "1"
click at [401, 189] on select "Freight Class 50 55 60 65 70 77 85 92 100 110 125 150 175 200 250 300 400 500 C…" at bounding box center [451, 186] width 100 height 23
select select "100"
click at [436, 218] on input "number" at bounding box center [486, 219] width 100 height 23
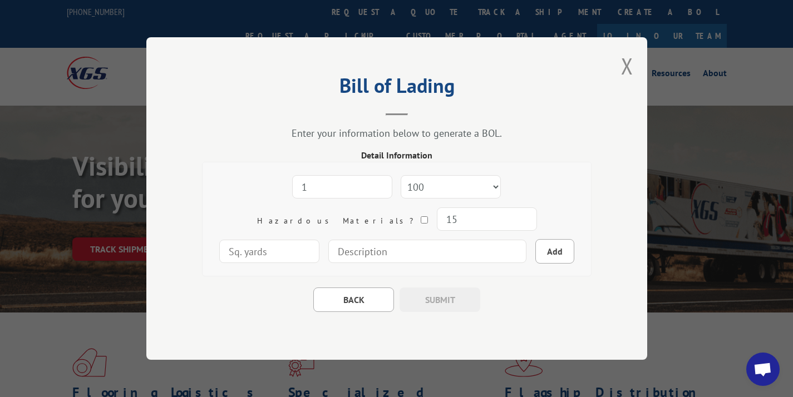
type input "1"
type input "45"
click at [331, 267] on div "1 Freight Class 50 55 60 65 70 77 85 92 100 110 125 150 175 200 250 300 400 500…" at bounding box center [397, 219] width 372 height 97
click at [328, 242] on input at bounding box center [427, 251] width 198 height 23
type input "1 carpet roll - 43" x 108""
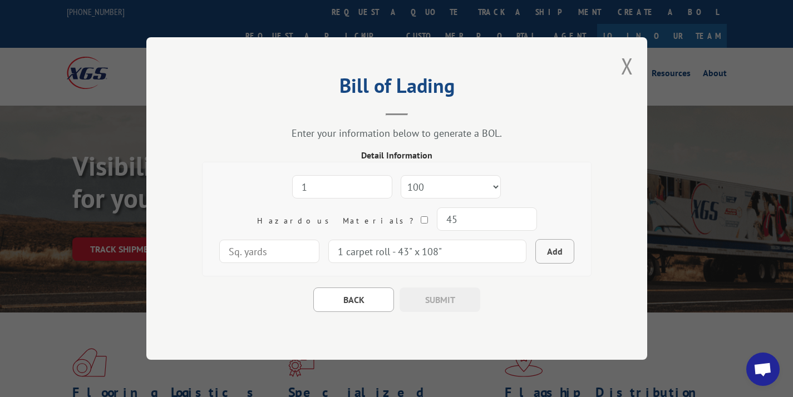
click at [535, 249] on button "Add" at bounding box center [554, 251] width 39 height 24
select select
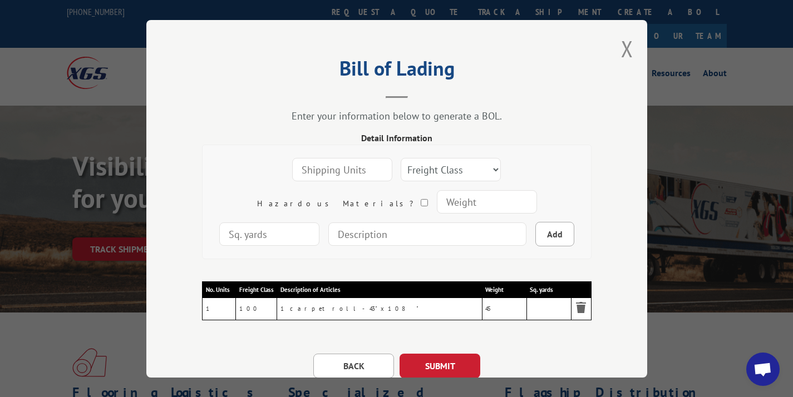
click at [317, 175] on input "number" at bounding box center [342, 169] width 100 height 23
type input "1"
click at [401, 165] on select "Freight Class 50 55 60 65 70 77 85 92 100 110 125 150 175 200 250 300 400 500 C…" at bounding box center [451, 169] width 100 height 23
click at [412, 168] on select "Freight Class 50 55 60 65 70 77 85 92 100 110 125 150 175 200 250 300 400 500 C…" at bounding box center [451, 169] width 100 height 23
select select "100"
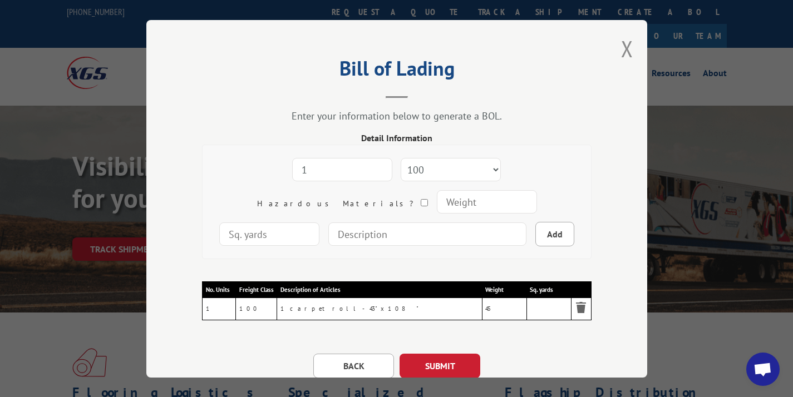
click at [436, 198] on input "number" at bounding box center [486, 201] width 100 height 23
type input "75"
click at [320, 223] on input "number" at bounding box center [269, 234] width 100 height 23
click at [336, 242] on input at bounding box center [427, 234] width 198 height 23
type input "1. carpet roll - 14" x 156""
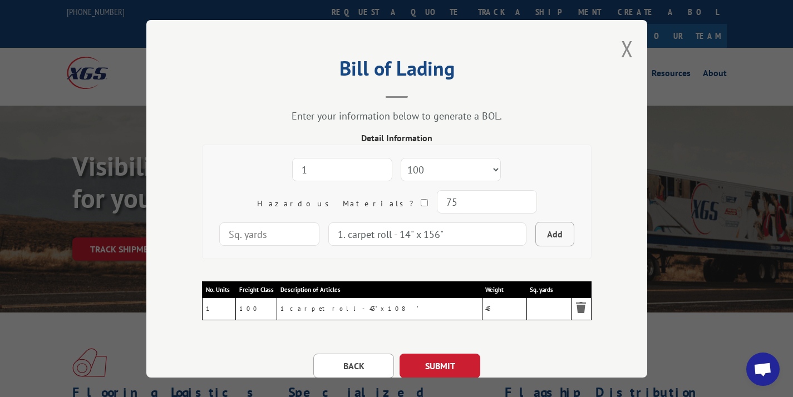
click at [535, 229] on button "Add" at bounding box center [554, 234] width 39 height 24
select select
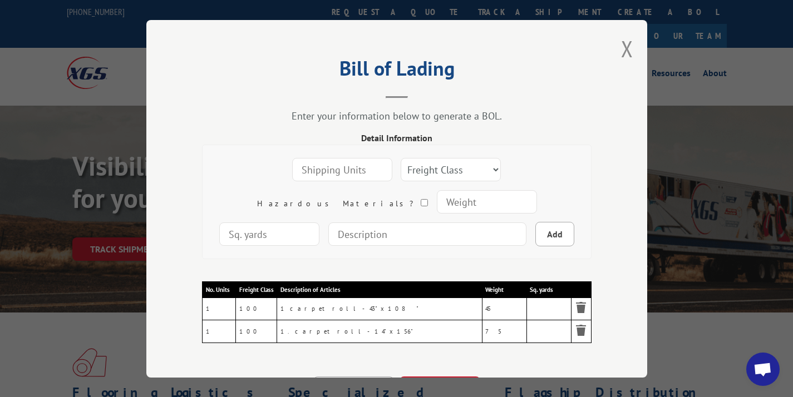
scroll to position [72, 0]
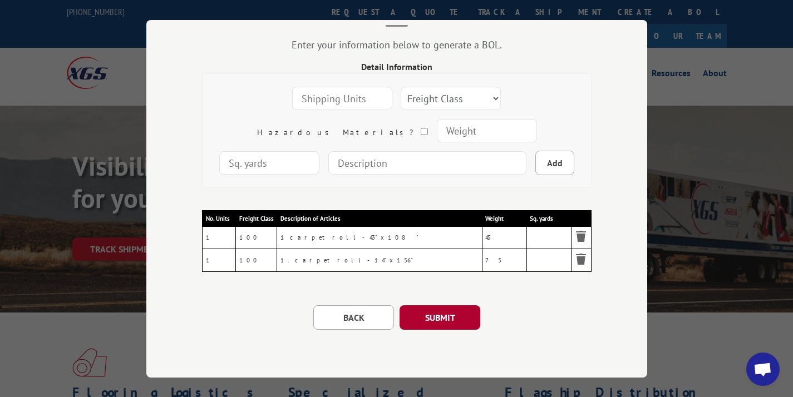
click at [436, 318] on button "SUBMIT" at bounding box center [440, 318] width 81 height 24
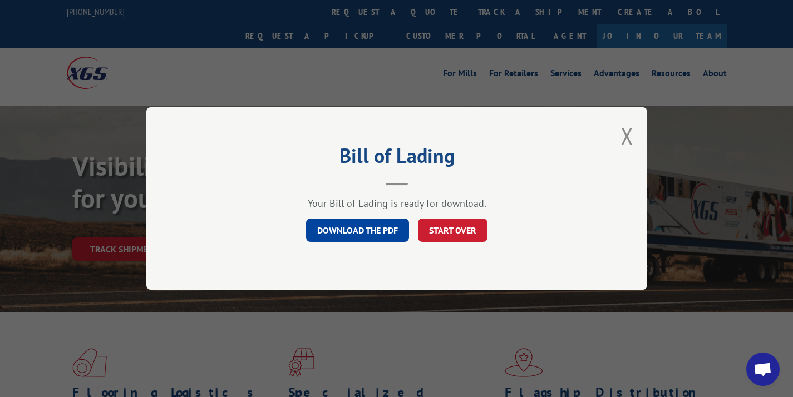
click at [379, 230] on link "DOWNLOAD THE PDF" at bounding box center [357, 230] width 103 height 23
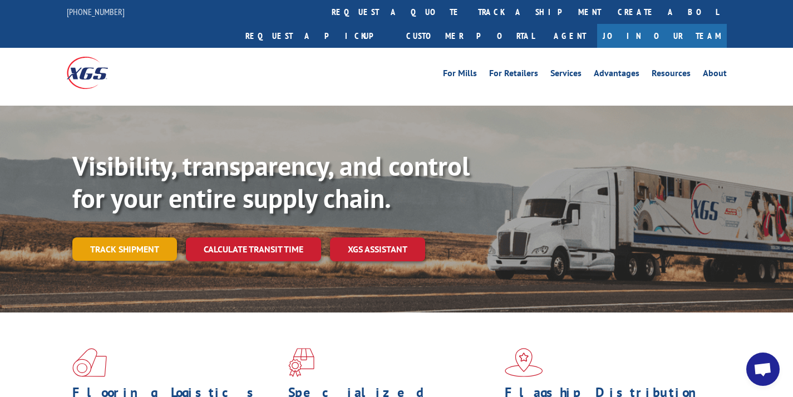
click at [160, 238] on link "Track shipment" at bounding box center [124, 249] width 105 height 23
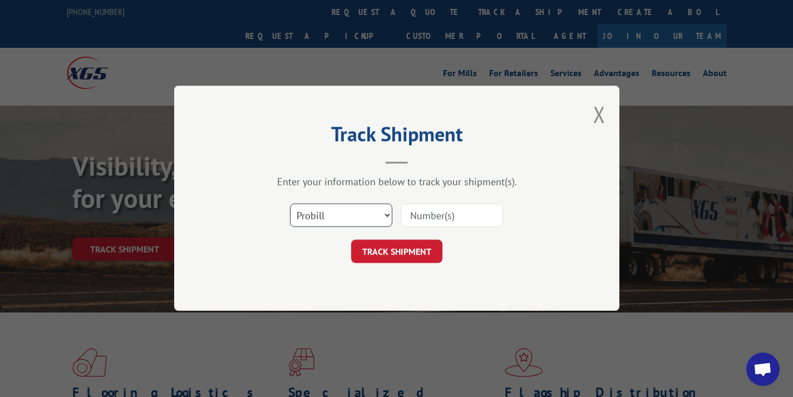
click at [375, 218] on select "Select category... Probill BOL PO" at bounding box center [341, 215] width 102 height 23
select select "bol"
click at [405, 218] on input at bounding box center [452, 215] width 102 height 23
paste input "3367474 S"
type input "3367474 S"
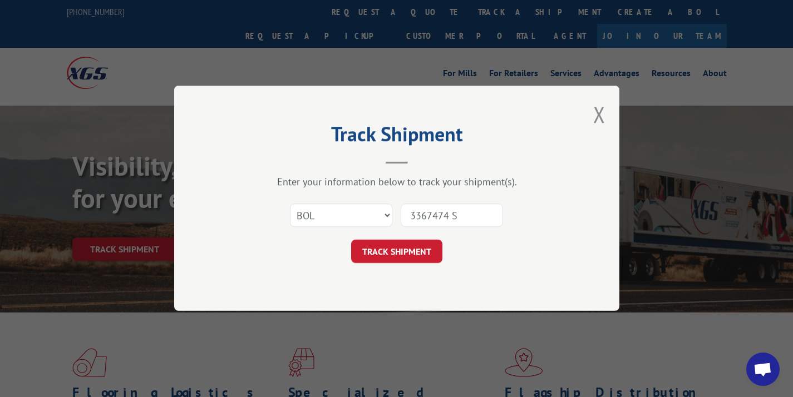
drag, startPoint x: 476, startPoint y: 213, endPoint x: 296, endPoint y: 213, distance: 179.8
click at [296, 213] on div "Select category... Probill BOL PO 3367474 S" at bounding box center [397, 216] width 334 height 37
paste input "3367474 S"
type input "3367474"
click at [399, 253] on button "TRACK SHIPMENT" at bounding box center [396, 251] width 91 height 23
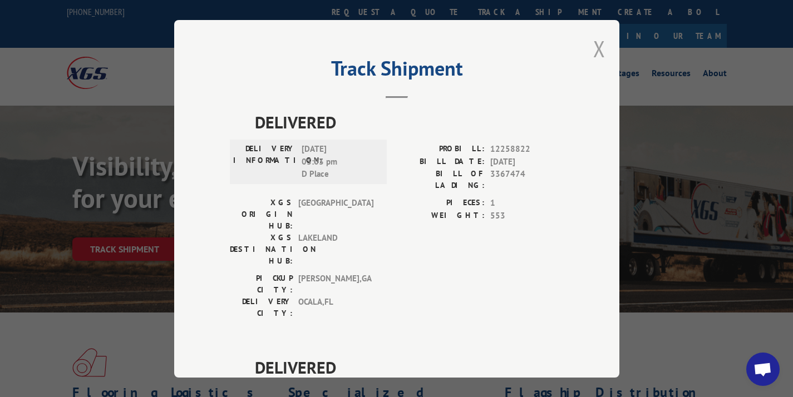
click at [599, 46] on button "Close modal" at bounding box center [599, 49] width 12 height 30
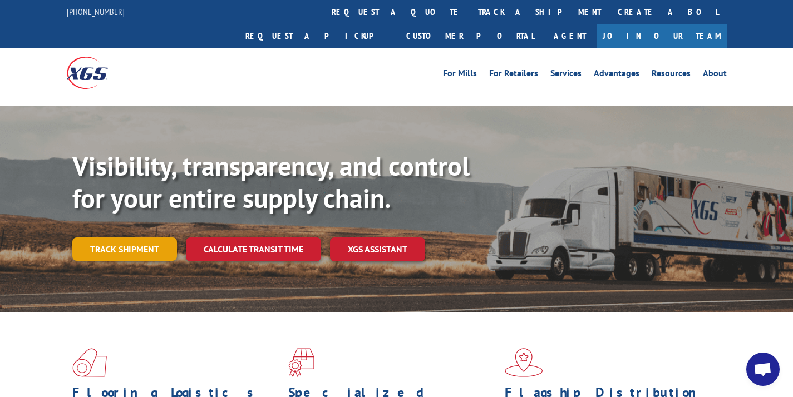
click at [142, 238] on link "Track shipment" at bounding box center [124, 249] width 105 height 23
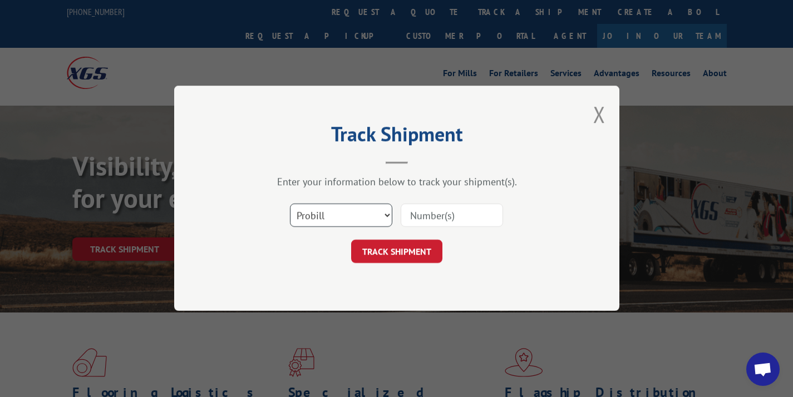
click at [356, 219] on select "Select category... Probill BOL PO" at bounding box center [341, 215] width 102 height 23
select select "bol"
click at [420, 217] on input at bounding box center [452, 215] width 102 height 23
paste input "3367474"
type input "3367474"
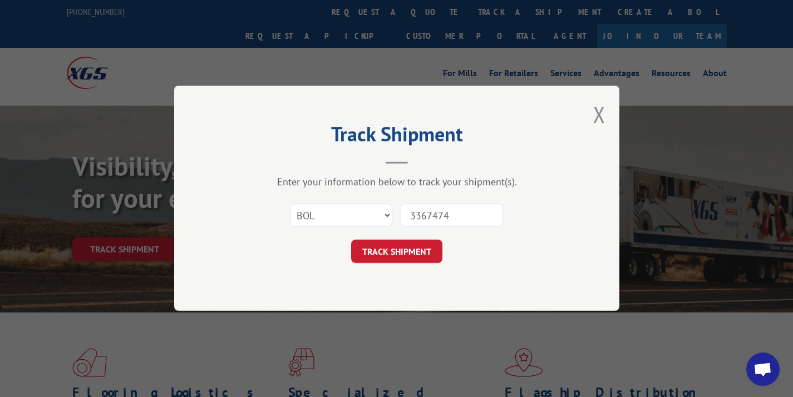
click at [417, 249] on button "TRACK SHIPMENT" at bounding box center [396, 251] width 91 height 23
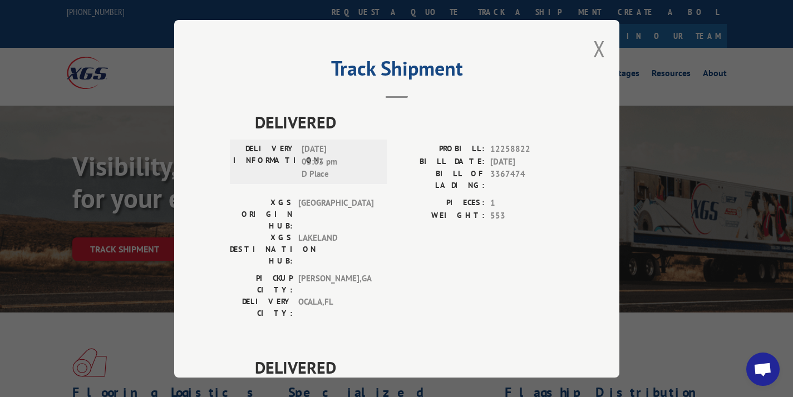
scroll to position [145, 0]
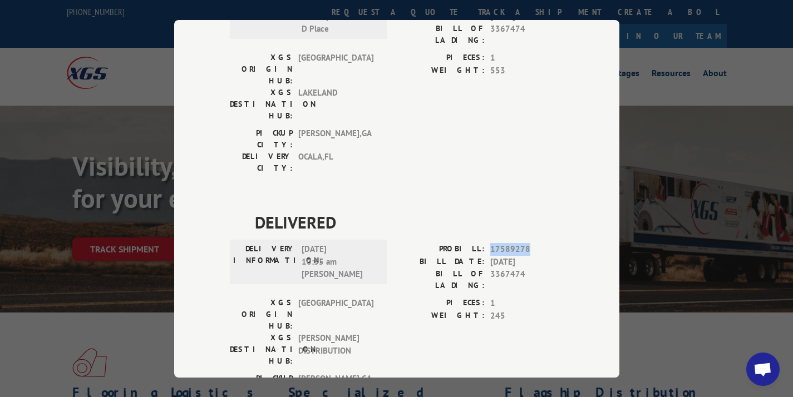
drag, startPoint x: 522, startPoint y: 184, endPoint x: 485, endPoint y: 185, distance: 37.3
click at [485, 243] on div "PROBILL: 17589278" at bounding box center [480, 249] width 167 height 13
copy span "17589278"
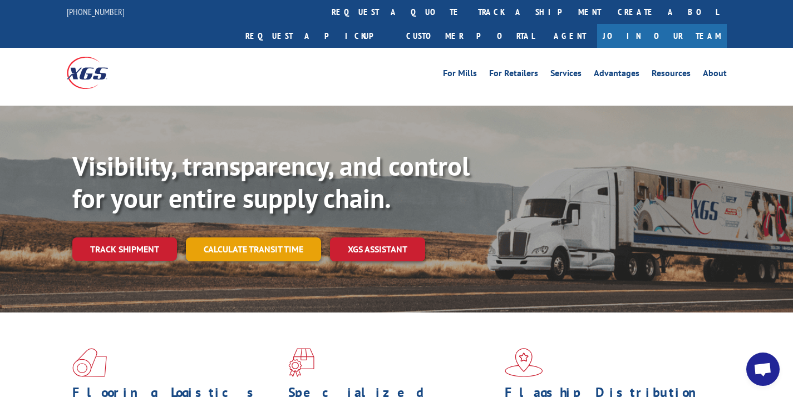
click at [220, 238] on link "Calculate transit time" at bounding box center [253, 250] width 135 height 24
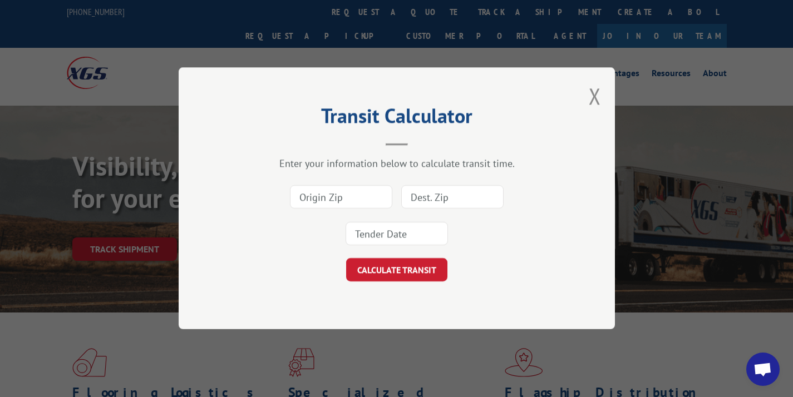
click at [587, 90] on div "Transit Calculator Enter your information below to calculate transit time. CALC…" at bounding box center [397, 198] width 436 height 262
click at [595, 91] on button "Close modal" at bounding box center [595, 96] width 12 height 30
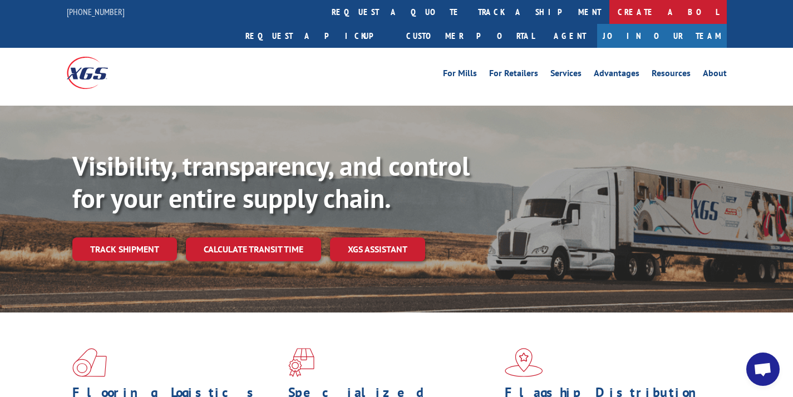
click at [610, 12] on link "Create a BOL" at bounding box center [668, 12] width 117 height 24
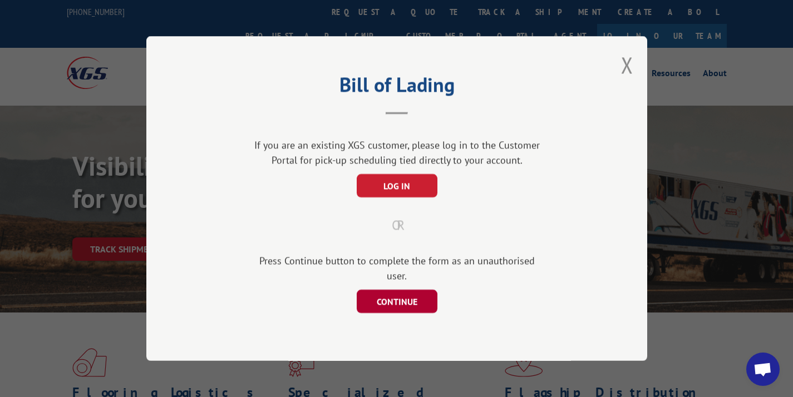
click at [395, 292] on button "CONTINUE" at bounding box center [396, 301] width 81 height 23
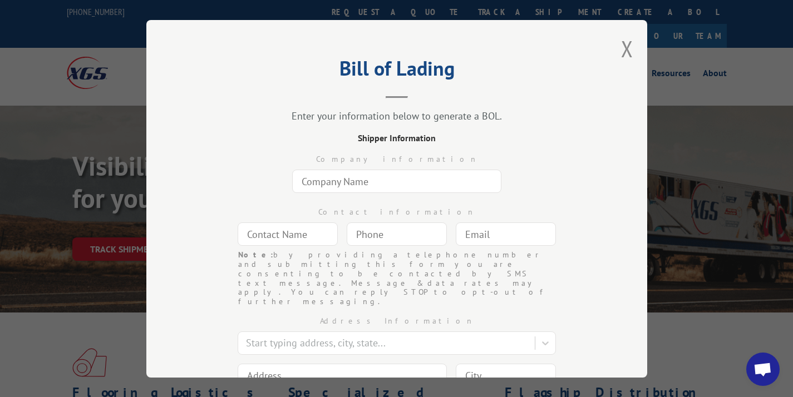
click at [342, 182] on input "text" at bounding box center [396, 181] width 209 height 23
type input "e"
type input "W"
type input "Elegante Carpet"
click at [289, 238] on input "text" at bounding box center [288, 234] width 100 height 23
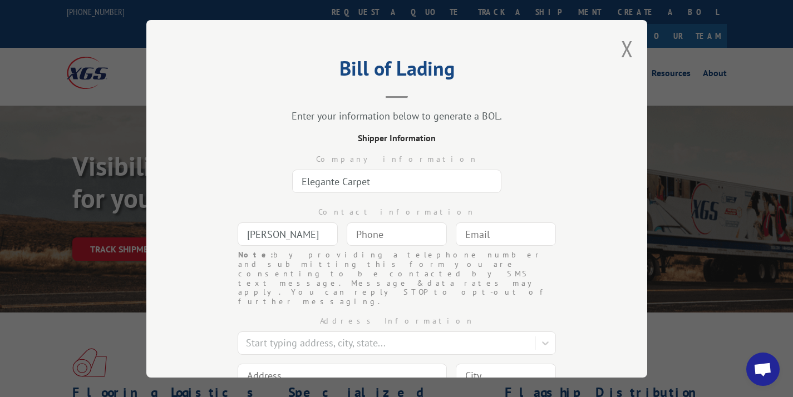
type input "[PERSON_NAME]"
click at [369, 225] on input "(___) ___-____" at bounding box center [397, 234] width 100 height 23
click at [366, 228] on input "(6__) ___-____" at bounding box center [397, 234] width 100 height 23
click at [357, 234] on input "(6__) ___-____" at bounding box center [397, 234] width 100 height 23
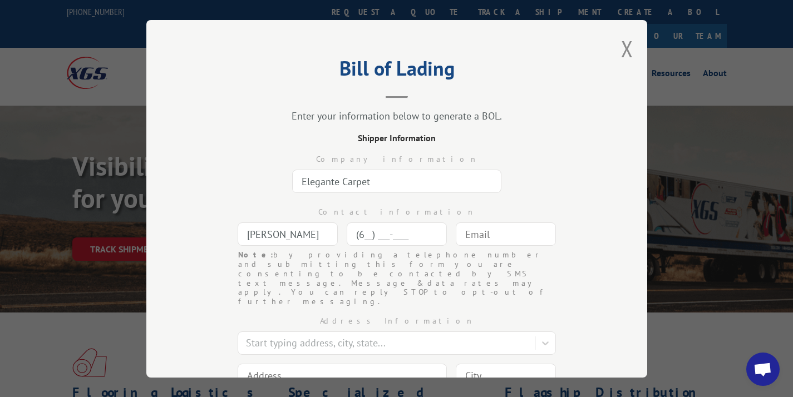
click at [357, 234] on input "(6__) ___-____" at bounding box center [397, 234] width 100 height 23
click at [357, 234] on input "(_5_) ___-____" at bounding box center [397, 234] width 100 height 23
click at [381, 239] on input "(_5_) ___-____" at bounding box center [397, 234] width 100 height 23
type input "(_5_) ___-____"
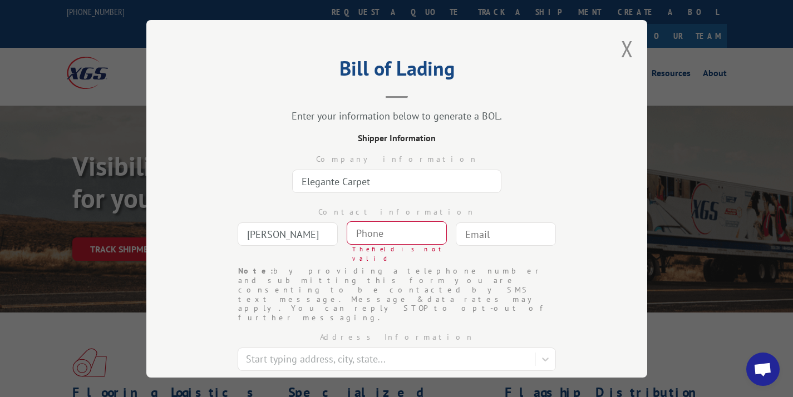
click at [485, 223] on input "text" at bounding box center [506, 234] width 100 height 23
click at [394, 240] on input "(___) ___-____" at bounding box center [397, 233] width 100 height 23
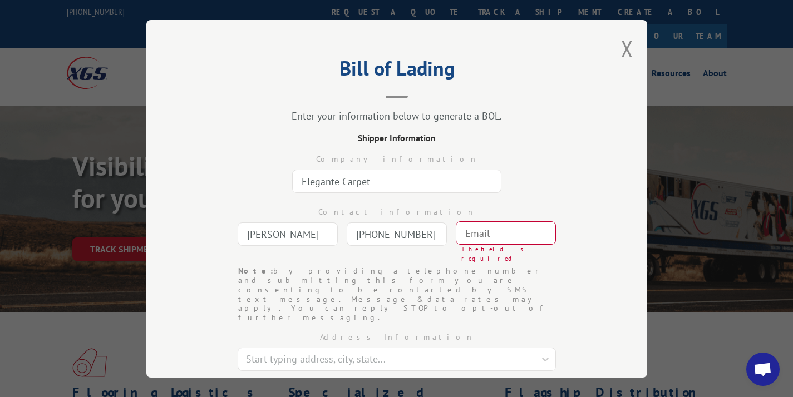
type input "[PHONE_NUMBER]"
click at [491, 228] on input "text" at bounding box center [506, 233] width 100 height 23
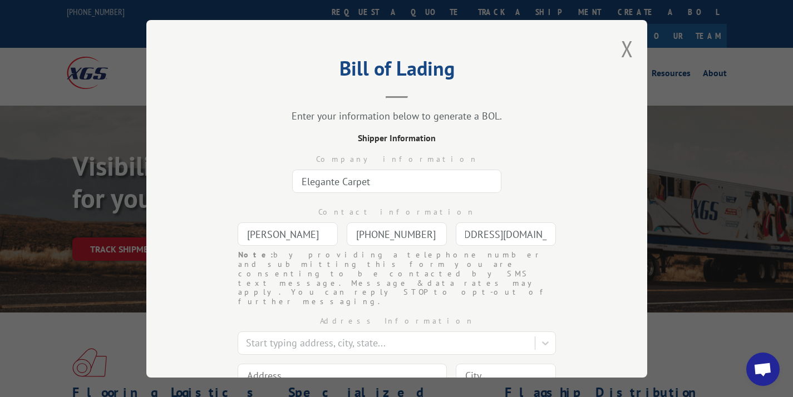
scroll to position [0, 49]
type input "[EMAIL_ADDRESS][DOMAIN_NAME]"
click at [355, 336] on div at bounding box center [387, 343] width 283 height 15
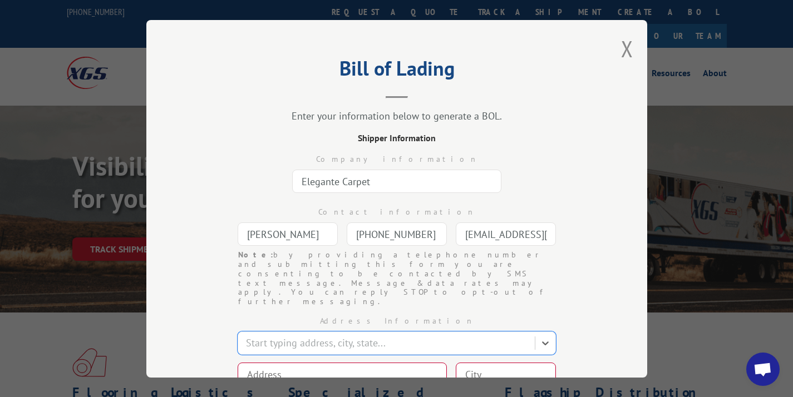
click at [269, 363] on input at bounding box center [342, 374] width 209 height 23
paste input "[STREET_ADDRESS]"
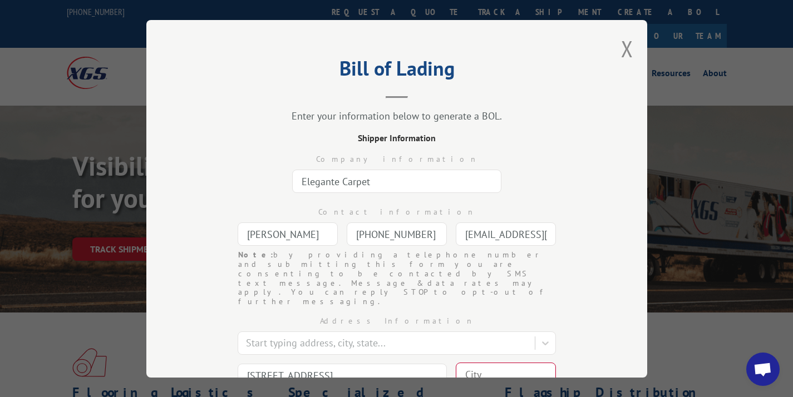
type input "[STREET_ADDRESS]"
click at [479, 363] on input at bounding box center [506, 374] width 100 height 23
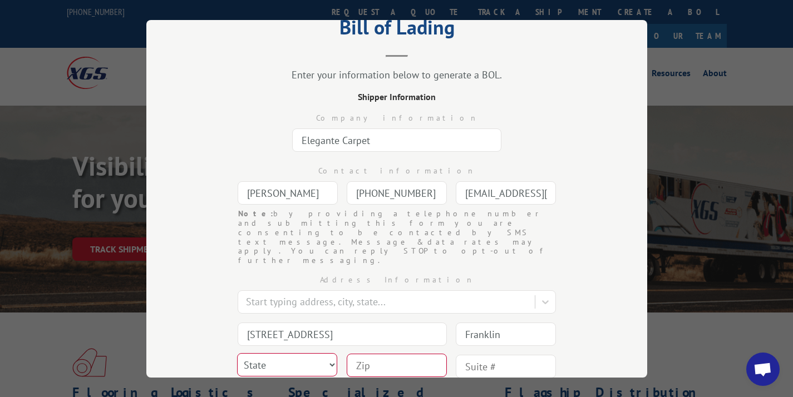
type input "Franklin"
click at [293, 353] on select "State [US_STATE] [US_STATE] [US_STATE] [US_STATE] [US_STATE] [US_STATE] [US_STA…" at bounding box center [287, 364] width 100 height 23
click at [297, 355] on select "State [US_STATE] [US_STATE] [US_STATE] [US_STATE] [US_STATE] [US_STATE] [US_STA…" at bounding box center [287, 366] width 100 height 23
select select "GA"
click at [355, 354] on input at bounding box center [397, 365] width 100 height 23
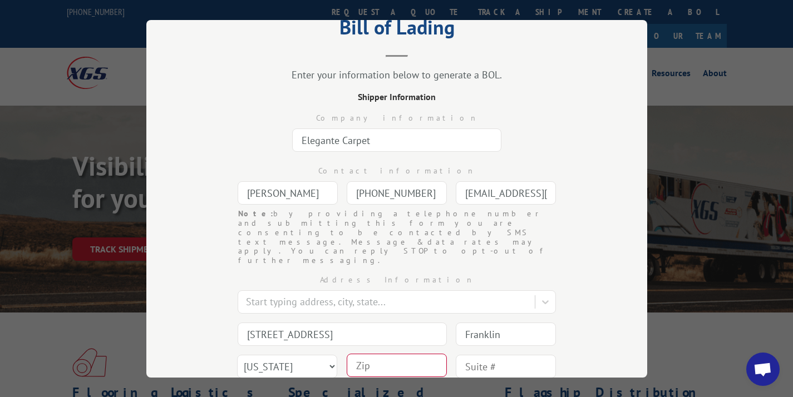
type input "4"
type input "30067"
click at [298, 355] on select "State [US_STATE] [US_STATE] [US_STATE] [US_STATE] [US_STATE] [US_STATE] [US_STA…" at bounding box center [287, 366] width 100 height 23
click at [494, 323] on input "Franklin" at bounding box center [506, 334] width 100 height 23
type input "Marietta"
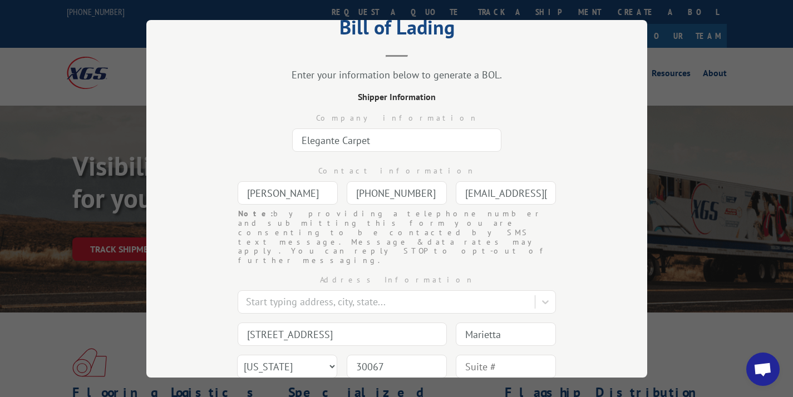
click at [499, 355] on input "text" at bounding box center [506, 366] width 100 height 23
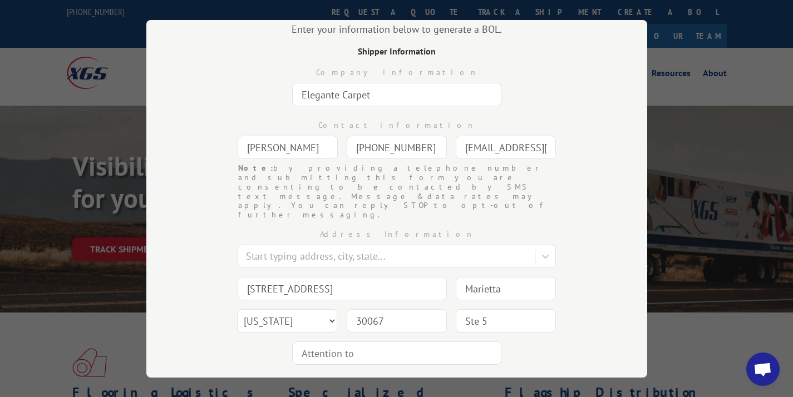
scroll to position [115, 0]
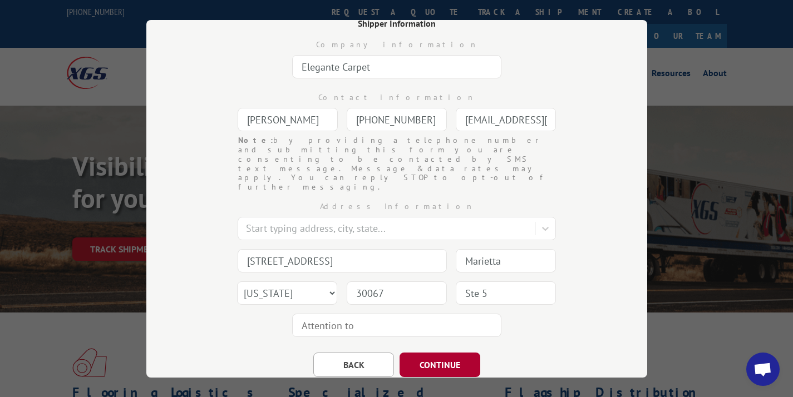
type input "Ste 5"
click at [430, 353] on button "CONTINUE" at bounding box center [440, 365] width 81 height 24
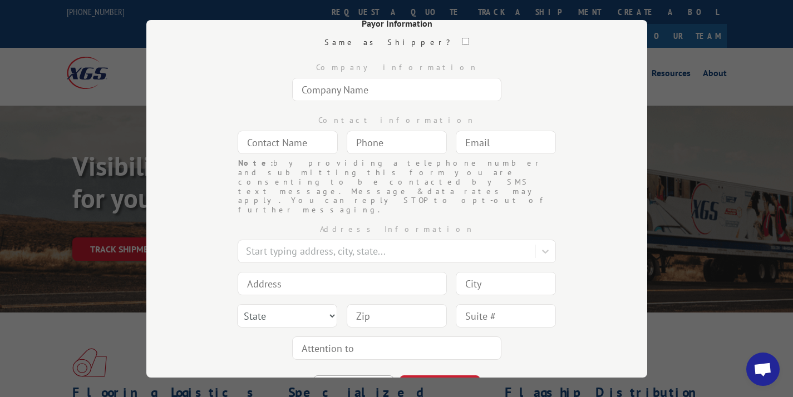
click at [392, 92] on input "text" at bounding box center [396, 89] width 209 height 23
type input "[PERSON_NAME] [PERSON_NAME]"
click at [299, 141] on input "text" at bounding box center [288, 142] width 100 height 23
type input "[PERSON_NAME]"
click at [360, 144] on input "(___) ___-____" at bounding box center [397, 142] width 100 height 23
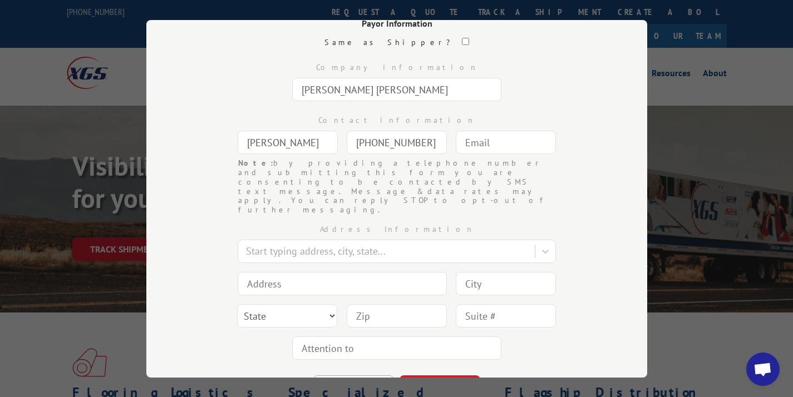
type input "[PHONE_NUMBER]"
click at [497, 153] on input "text" at bounding box center [506, 142] width 100 height 23
type input "[EMAIL_ADDRESS][DOMAIN_NAME]"
click at [286, 272] on input at bounding box center [342, 283] width 209 height 23
click at [302, 244] on div at bounding box center [387, 251] width 283 height 15
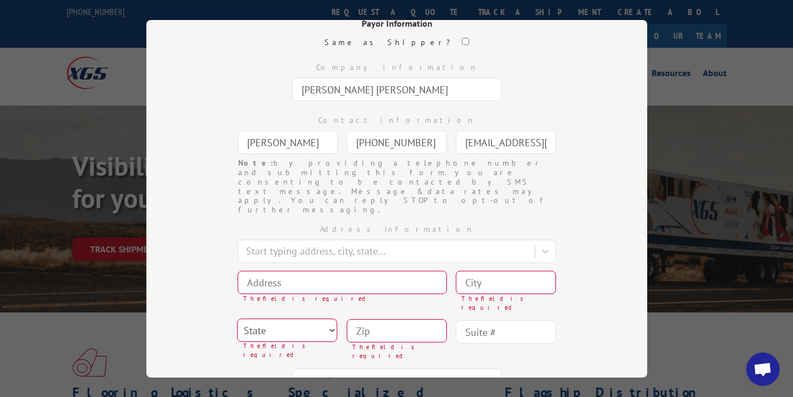
click at [204, 273] on div "Address Information Start typing address, city, state... The field is required …" at bounding box center [397, 306] width 390 height 182
click at [244, 271] on input at bounding box center [342, 282] width 209 height 23
type input "[STREET_ADDRESS]"
click at [488, 271] on input at bounding box center [506, 282] width 100 height 23
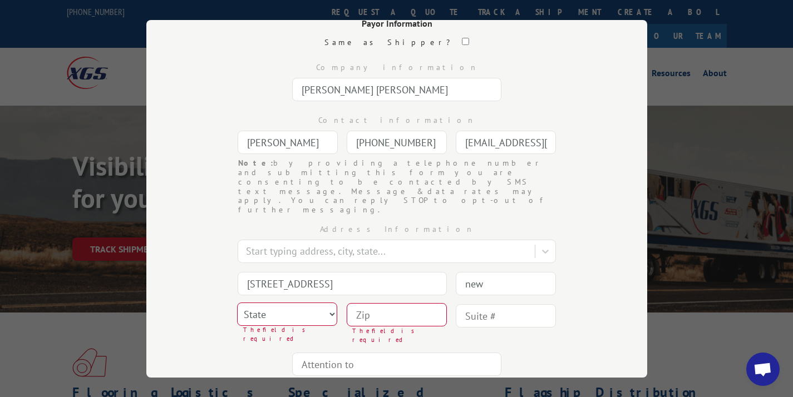
type input "[US_STATE]"
click at [291, 303] on select "State [US_STATE] [US_STATE] [US_STATE] [US_STATE] [US_STATE] [US_STATE] [US_STA…" at bounding box center [287, 314] width 100 height 23
select select "NY"
click at [388, 303] on input at bounding box center [397, 314] width 100 height 23
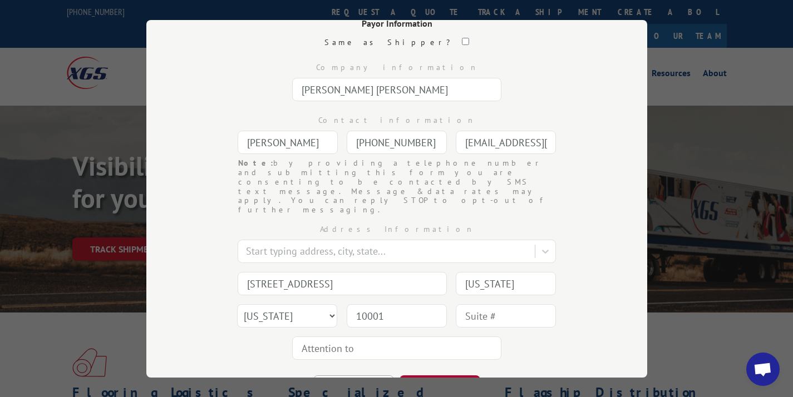
type input "10001"
click at [447, 376] on button "CONTINUE" at bounding box center [440, 388] width 81 height 24
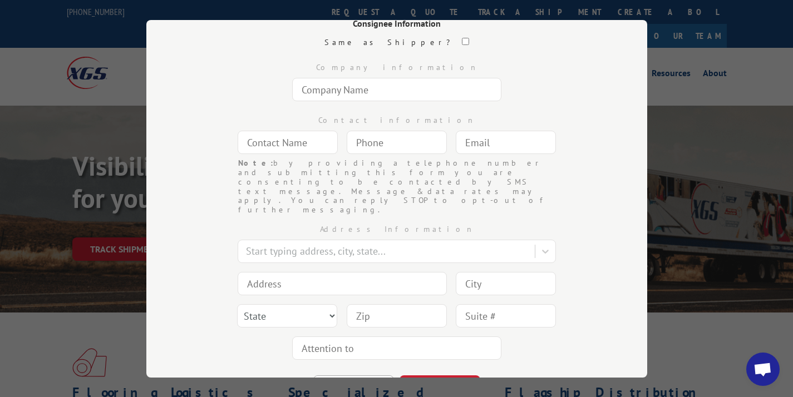
click at [370, 100] on input "text" at bounding box center [396, 89] width 209 height 23
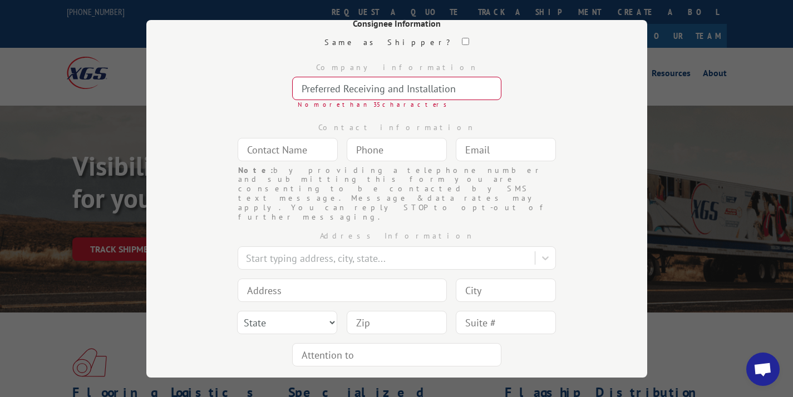
click at [292, 150] on input "text" at bounding box center [288, 148] width 100 height 23
click at [356, 87] on input "Preferred Receiving and Installation" at bounding box center [396, 88] width 209 height 23
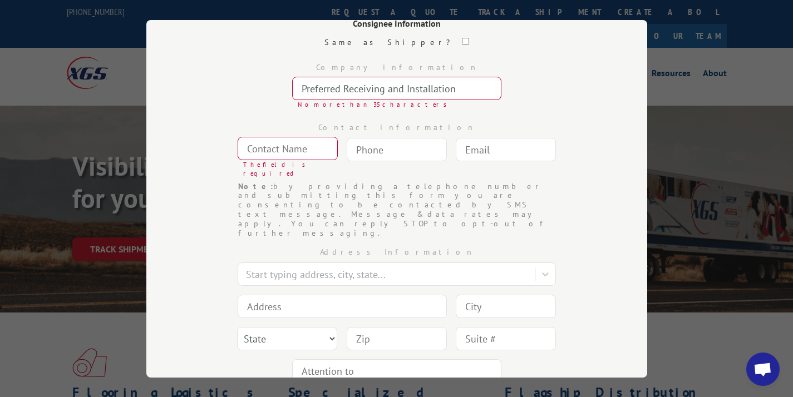
click at [461, 89] on input "Preferred Receiving and Installation" at bounding box center [396, 88] width 209 height 23
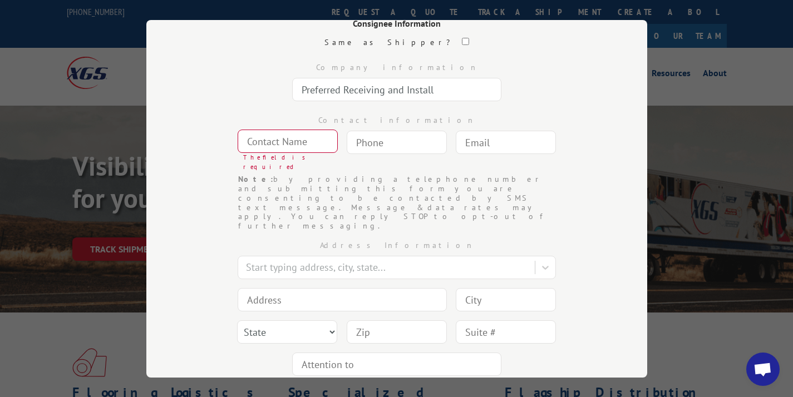
type input "Preferred Receiving and Install"
click at [265, 137] on input "text" at bounding box center [288, 141] width 100 height 23
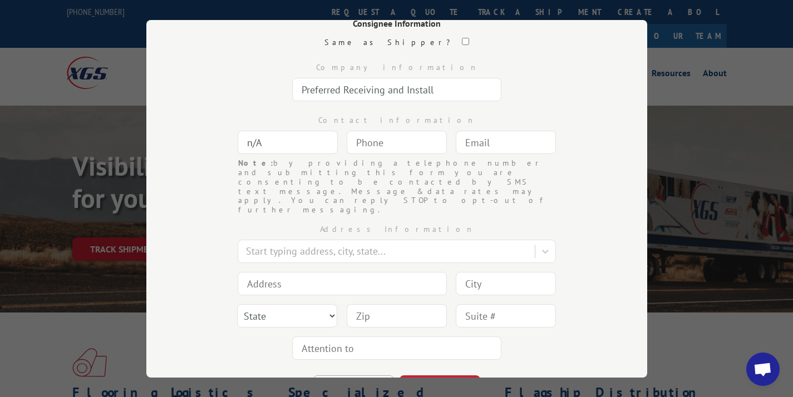
type input "n/A"
type input "(___) ___-____"
click at [388, 134] on input "(___) ___-____" at bounding box center [397, 142] width 100 height 23
type input "[PHONE_NUMBER]"
click at [487, 155] on div "Contact information n/A [PHONE_NUMBER] Note: by providing a telephone number an…" at bounding box center [397, 132] width 390 height 53
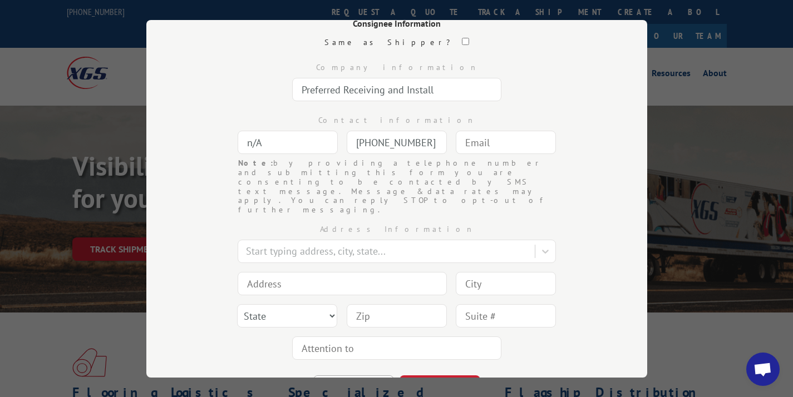
click at [483, 143] on input "text" at bounding box center [506, 142] width 100 height 23
type input "[EMAIL_ADDRESS][DOMAIN_NAME]"
click at [296, 272] on input at bounding box center [342, 283] width 209 height 23
type input "[STREET_ADDRESS][PERSON_NAME]"
click at [486, 272] on input at bounding box center [506, 283] width 100 height 23
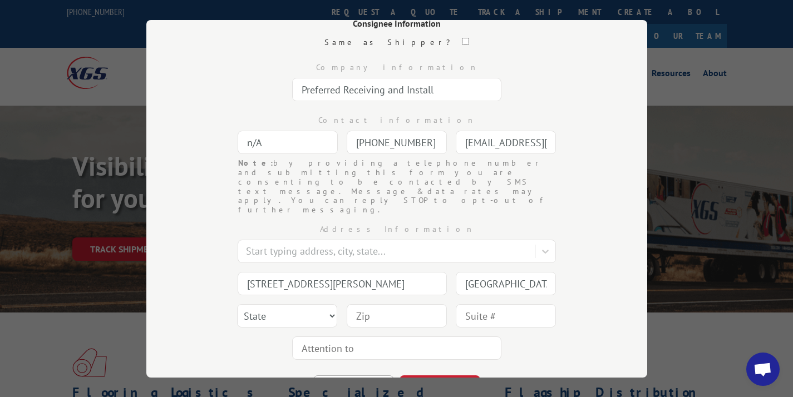
type input "[GEOGRAPHIC_DATA]"
click at [288, 304] on select "State [US_STATE] [US_STATE] [US_STATE] [US_STATE] [US_STATE] [US_STATE] [US_STA…" at bounding box center [287, 315] width 100 height 23
select select "GA"
click at [350, 304] on input at bounding box center [397, 315] width 100 height 23
type input "30318"
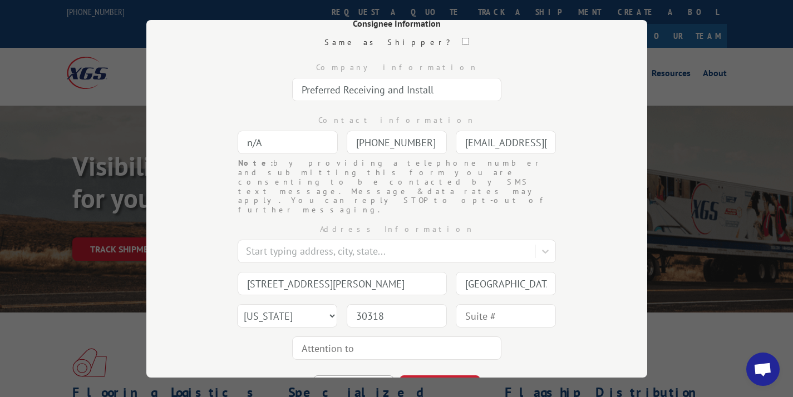
click at [499, 304] on input "text" at bounding box center [506, 315] width 100 height 23
click at [492, 337] on input "text" at bounding box center [396, 348] width 209 height 23
click at [505, 304] on input "text" at bounding box center [506, 315] width 100 height 23
click at [582, 320] on div "Address Information Start typing address, city, state... 1530 [PERSON_NAME] Dri…" at bounding box center [397, 290] width 390 height 150
click at [449, 376] on button "CONTINUE" at bounding box center [440, 388] width 81 height 24
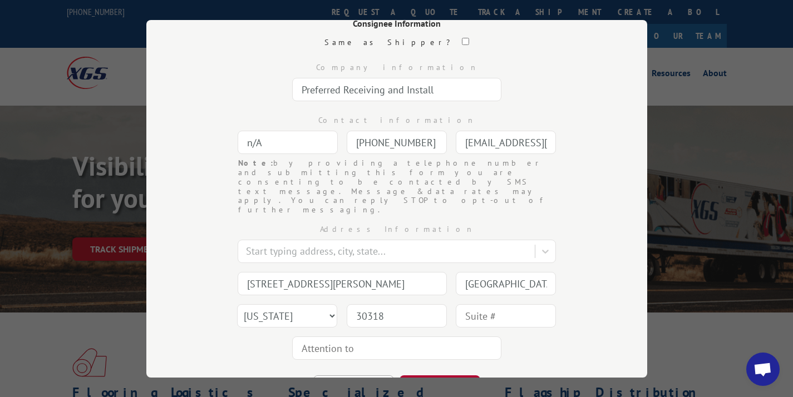
scroll to position [0, 0]
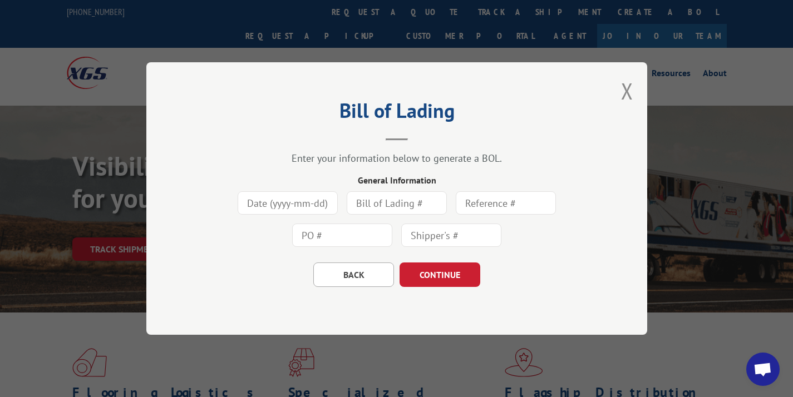
click at [280, 212] on input at bounding box center [288, 202] width 100 height 23
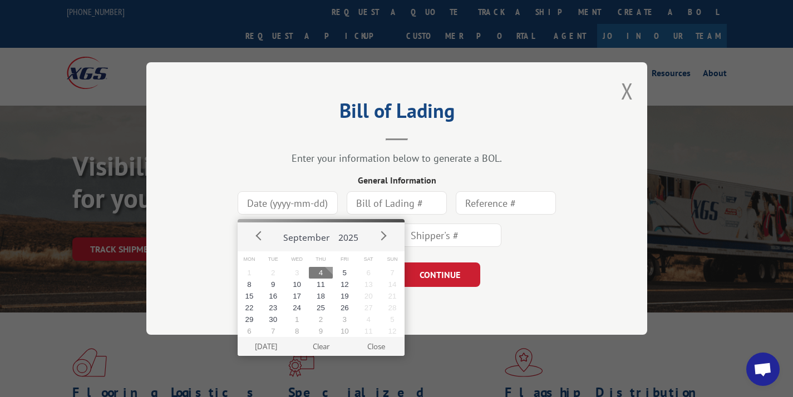
click at [318, 270] on button "4" at bounding box center [321, 273] width 24 height 12
type input "[DATE]"
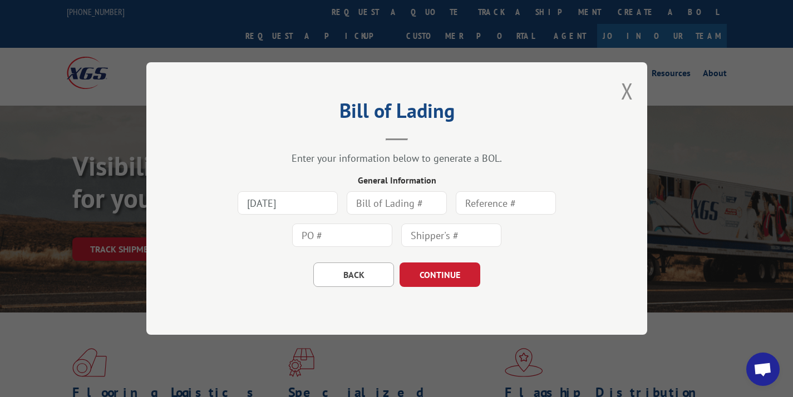
click at [381, 196] on input "text" at bounding box center [397, 202] width 100 height 23
type input "166100"
click at [487, 201] on input "text" at bounding box center [506, 202] width 100 height 23
type input "166100"
click at [341, 244] on input "text" at bounding box center [342, 235] width 100 height 23
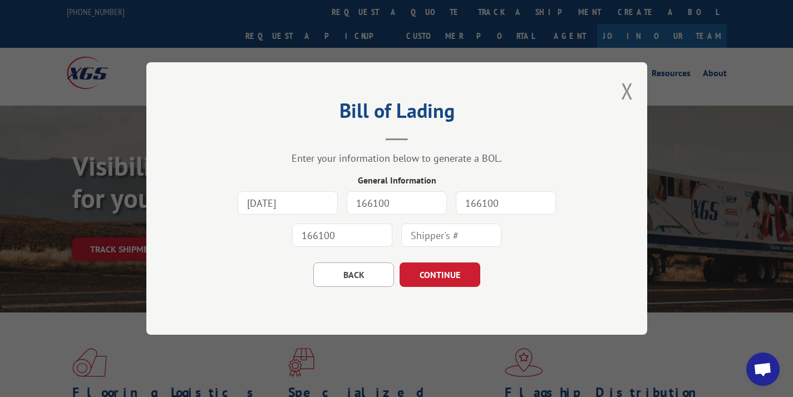
type input "166100"
click at [428, 235] on input "text" at bounding box center [451, 235] width 100 height 23
type input "166100"
click at [450, 260] on div "BACK CONTINUE" at bounding box center [397, 270] width 390 height 36
click at [447, 275] on button "CONTINUE" at bounding box center [440, 275] width 81 height 24
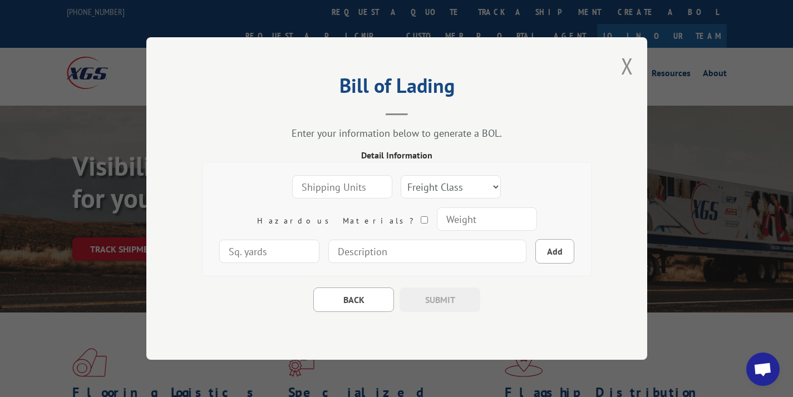
click at [307, 185] on input "number" at bounding box center [342, 186] width 100 height 23
type input "1"
click at [401, 199] on div "Freight Class 50 55 60 65 70 77 85 92 100 110 125 150 175 200 250 300 400 500 C…" at bounding box center [451, 187] width 100 height 26
click at [401, 189] on select "Freight Class 50 55 60 65 70 77 85 92 100 110 125 150 175 200 250 300 400 500 C…" at bounding box center [451, 186] width 100 height 23
select select "100"
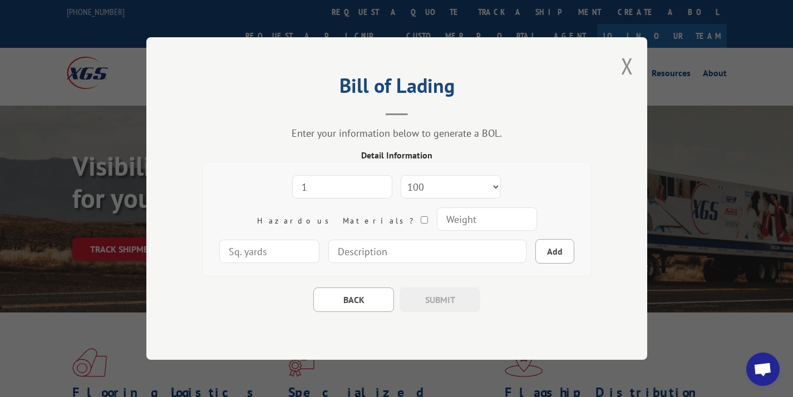
click at [436, 209] on input "number" at bounding box center [486, 219] width 100 height 23
type input "75"
click at [431, 254] on input at bounding box center [427, 251] width 198 height 23
type input "1 carpet roll - 10' x 10" diameter"
click at [535, 254] on button "Add" at bounding box center [554, 251] width 39 height 24
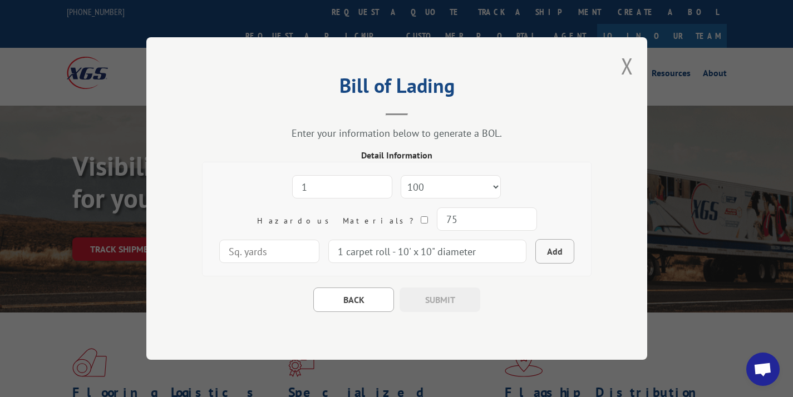
select select
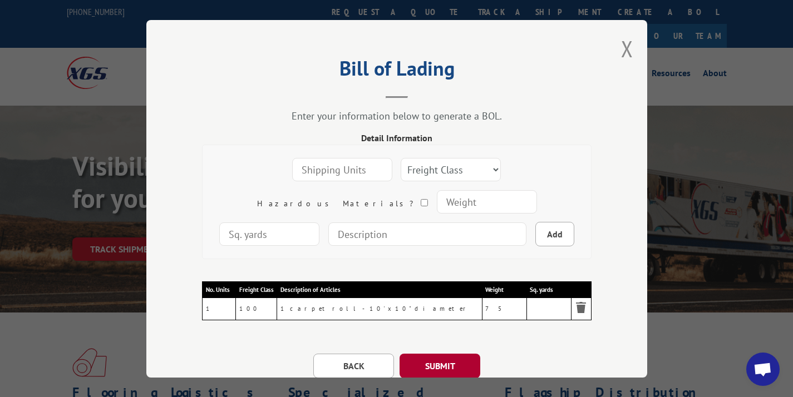
click at [443, 362] on button "SUBMIT" at bounding box center [440, 366] width 81 height 24
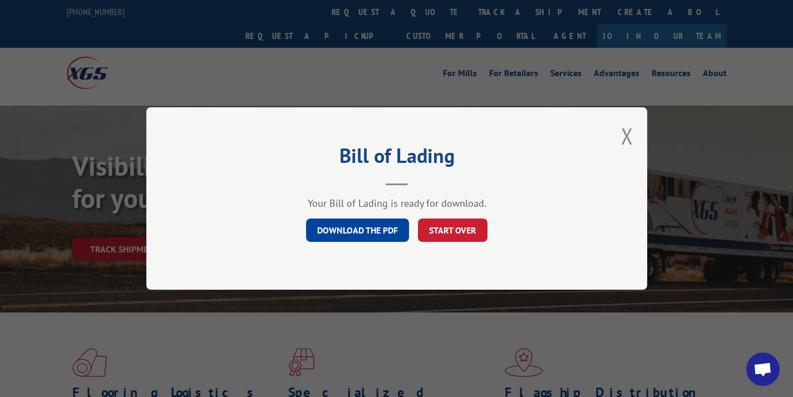
click at [395, 233] on link "DOWNLOAD THE PDF" at bounding box center [357, 230] width 103 height 23
click at [448, 223] on button "START OVER" at bounding box center [453, 230] width 70 height 23
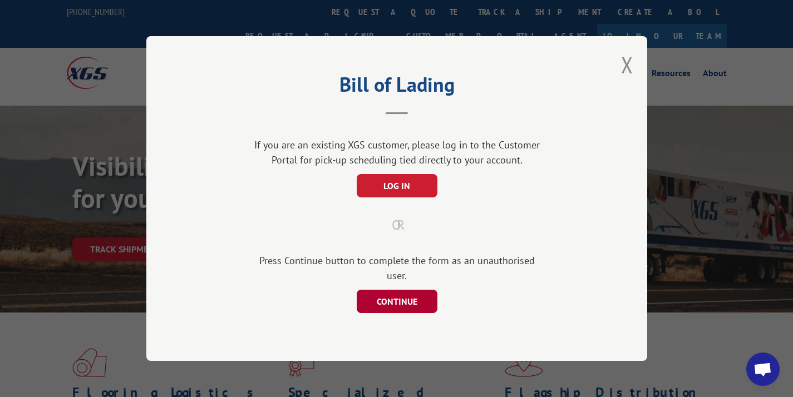
click at [383, 297] on button "CONTINUE" at bounding box center [396, 301] width 81 height 23
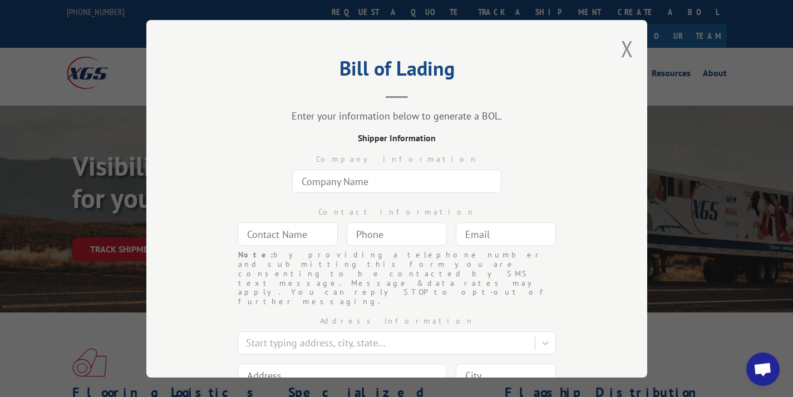
click at [351, 180] on input "text" at bounding box center [396, 181] width 209 height 23
type input "UC Carpet Workroom"
click at [315, 232] on input "text" at bounding box center [288, 234] width 100 height 23
type input "[PERSON_NAME]"
click at [361, 240] on input "(___) ___-____" at bounding box center [397, 234] width 100 height 23
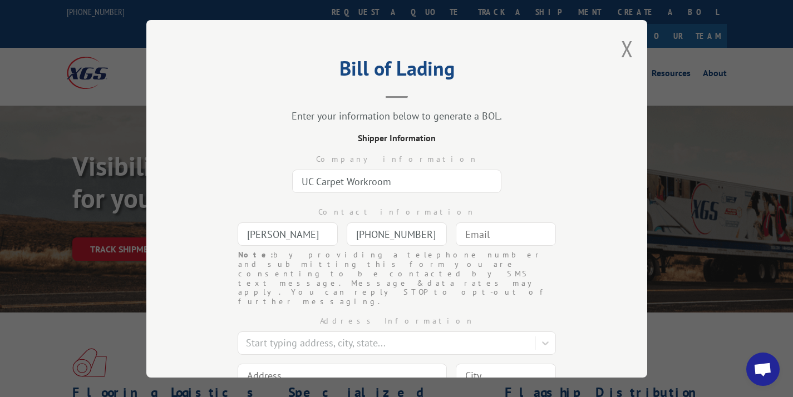
type input "[PHONE_NUMBER]"
click at [542, 244] on input "text" at bounding box center [506, 234] width 100 height 23
type input "[EMAIL_ADDRESS][DOMAIN_NAME]"
click at [348, 336] on div at bounding box center [387, 343] width 283 height 15
click at [515, 277] on div "Note: by providing a telephone number and submitting this form you are consenti…" at bounding box center [396, 278] width 317 height 56
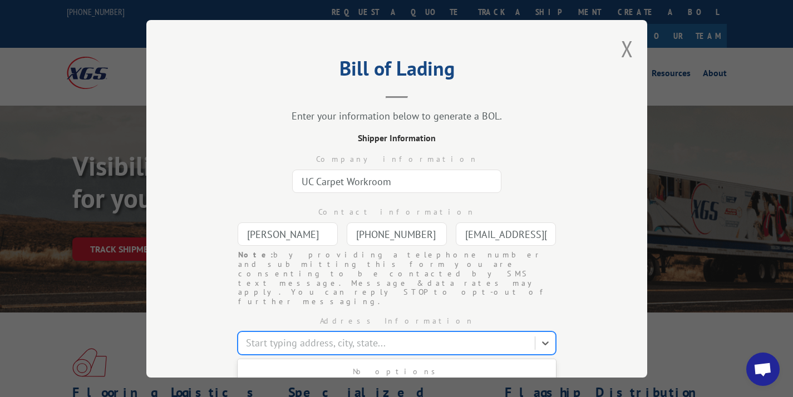
click at [320, 336] on div at bounding box center [387, 343] width 283 height 15
type input "350 beach 79"
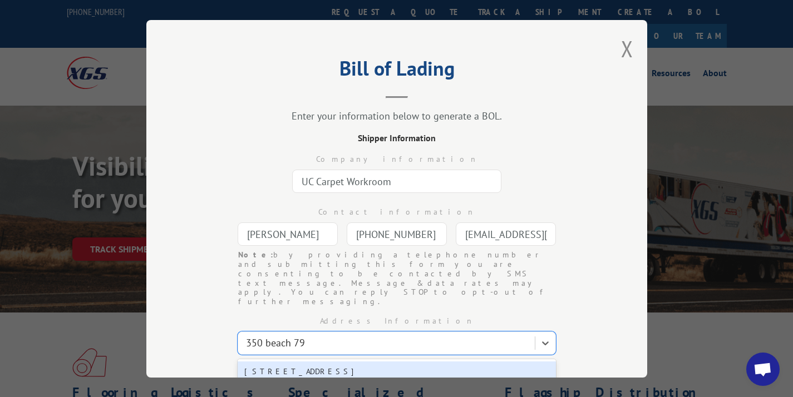
click at [317, 362] on div "[STREET_ADDRESS]" at bounding box center [397, 372] width 318 height 21
type input "[STREET_ADDRESS]"
type input "Far Rockaway"
select select "NY"
type input "11693"
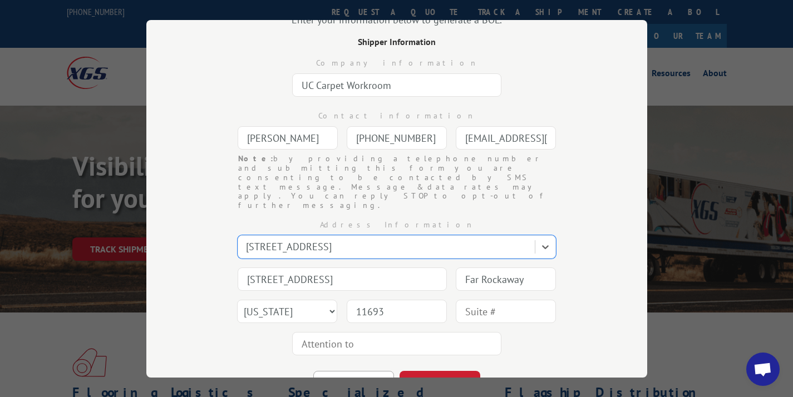
scroll to position [101, 0]
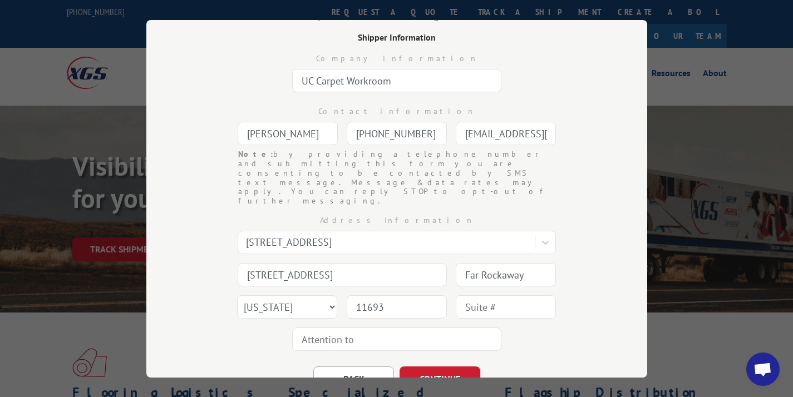
click at [474, 294] on div at bounding box center [506, 307] width 100 height 26
click at [475, 296] on input "text" at bounding box center [506, 307] width 100 height 23
type input "unit 4"
click at [444, 367] on button "CONTINUE" at bounding box center [440, 379] width 81 height 24
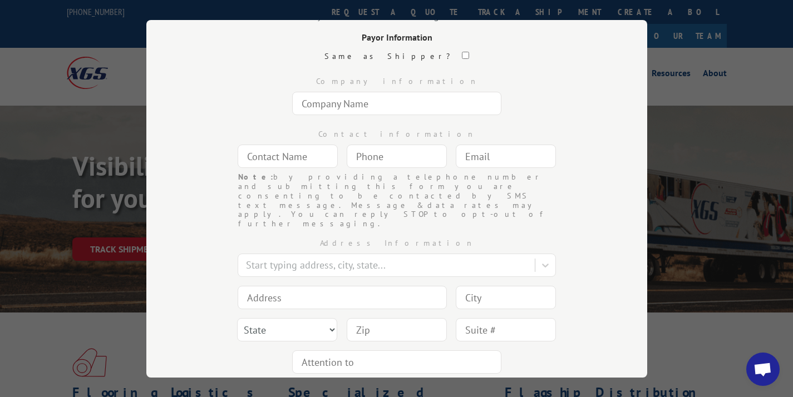
click at [348, 102] on input "text" at bounding box center [396, 103] width 209 height 23
type input "[PERSON_NAME] [PERSON_NAME]"
click at [283, 162] on input "text" at bounding box center [288, 156] width 100 height 23
type input "[PERSON_NAME]"
click at [379, 155] on input "(___) ___-____" at bounding box center [397, 156] width 100 height 23
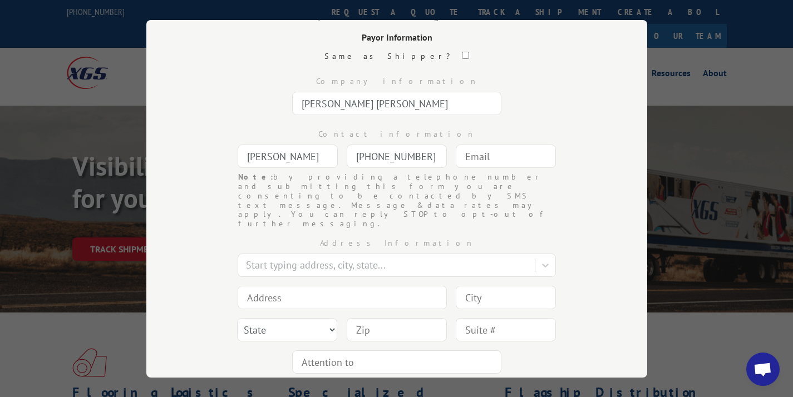
type input "[PHONE_NUMBER]"
click at [494, 151] on input "text" at bounding box center [506, 156] width 100 height 23
type input "[EMAIL_ADDRESS][DOMAIN_NAME]"
click at [373, 258] on div at bounding box center [387, 265] width 283 height 15
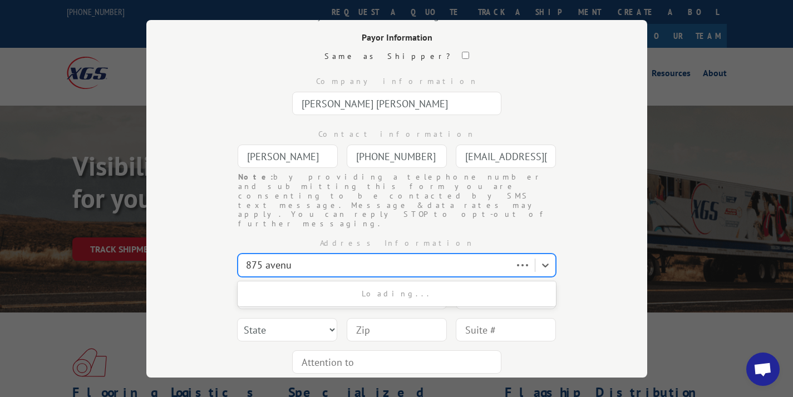
type input "[STREET_ADDRESS]"
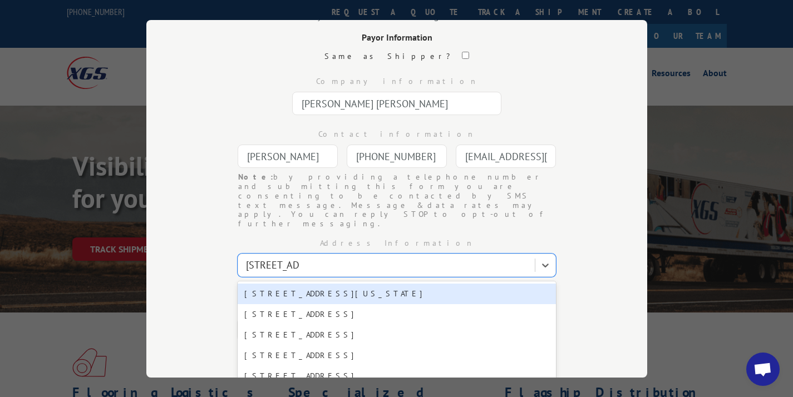
click at [339, 284] on div "[STREET_ADDRESS][US_STATE]" at bounding box center [397, 294] width 318 height 21
type input "[STREET_ADDRESS]"
type input "[US_STATE]"
select select "NY"
type input "10001"
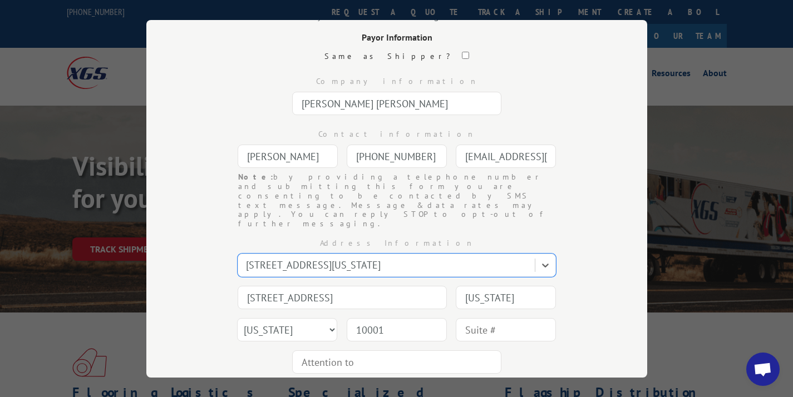
scroll to position [158, 0]
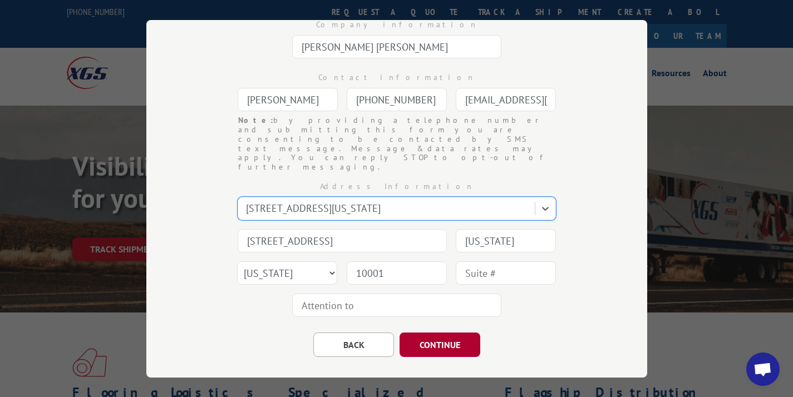
click at [424, 333] on button "CONTINUE" at bounding box center [440, 345] width 81 height 24
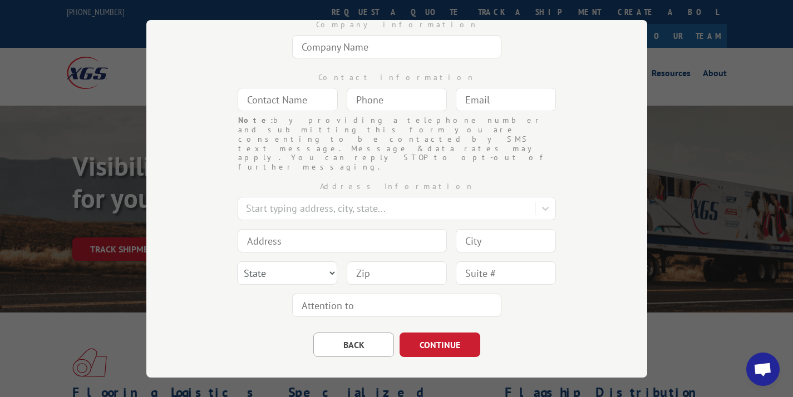
scroll to position [93, 0]
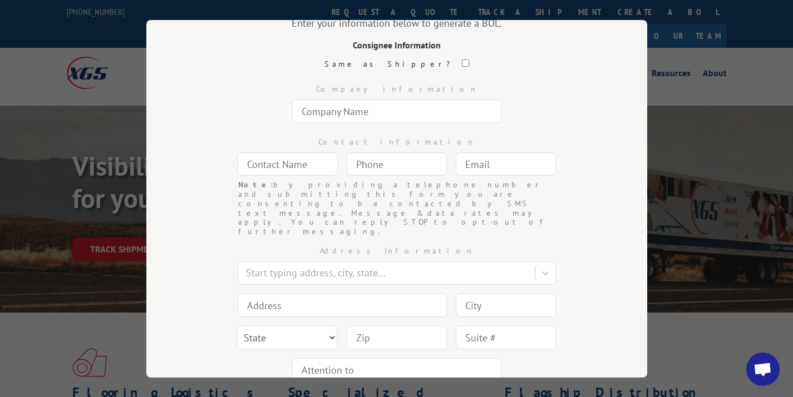
click at [345, 113] on input "text" at bounding box center [396, 111] width 209 height 23
type input "CEO Unlimited"
click at [292, 161] on input "text" at bounding box center [288, 164] width 100 height 23
type input "N/A"
type input "(___) ___-____"
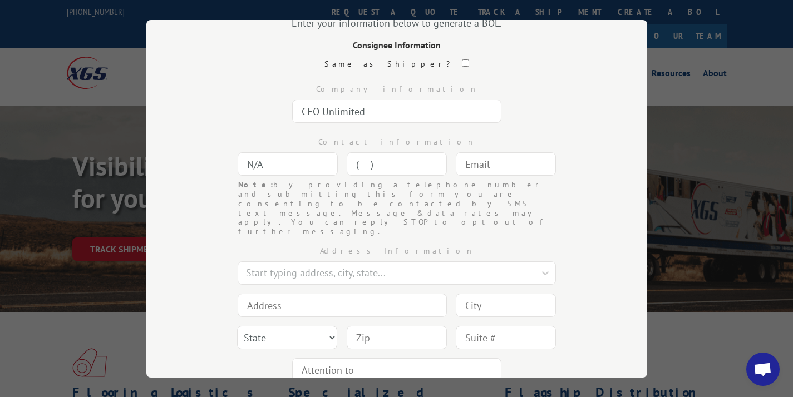
click at [391, 165] on input "(___) ___-____" at bounding box center [397, 164] width 100 height 23
type input "(___) ___-____"
